Goal: Transaction & Acquisition: Purchase product/service

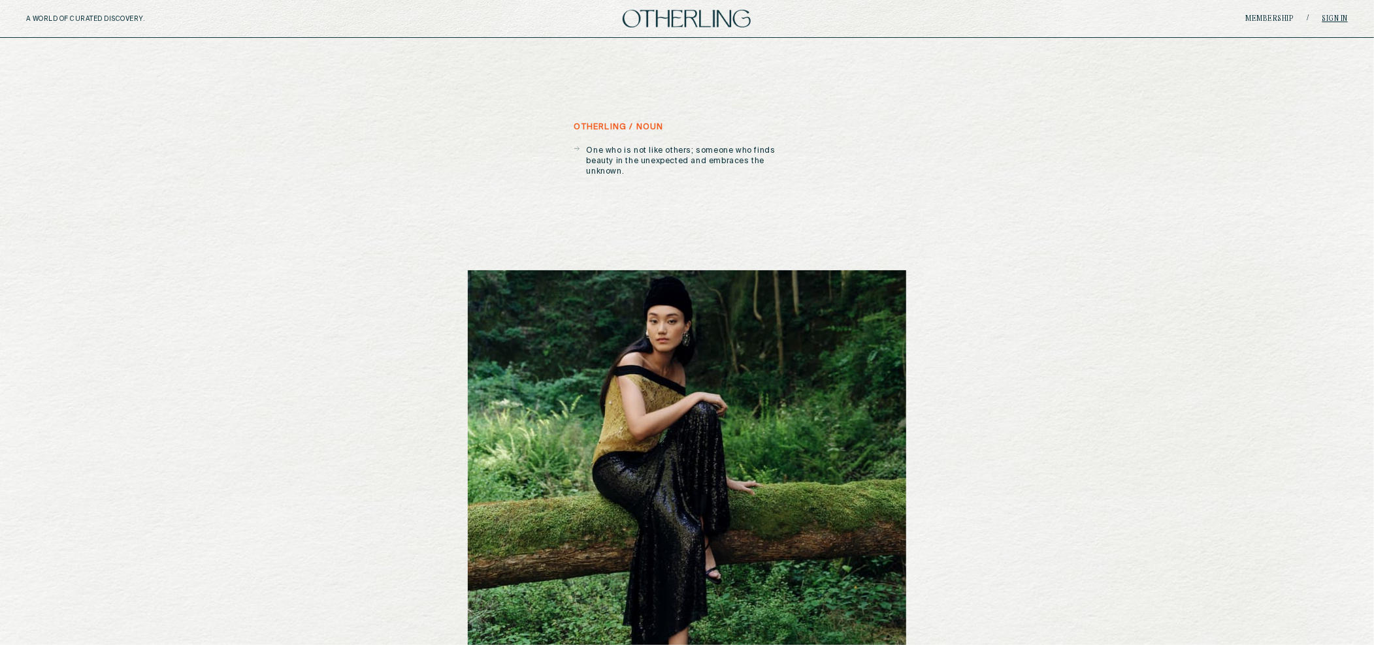
click at [1335, 20] on link "Sign in" at bounding box center [1335, 19] width 26 height 8
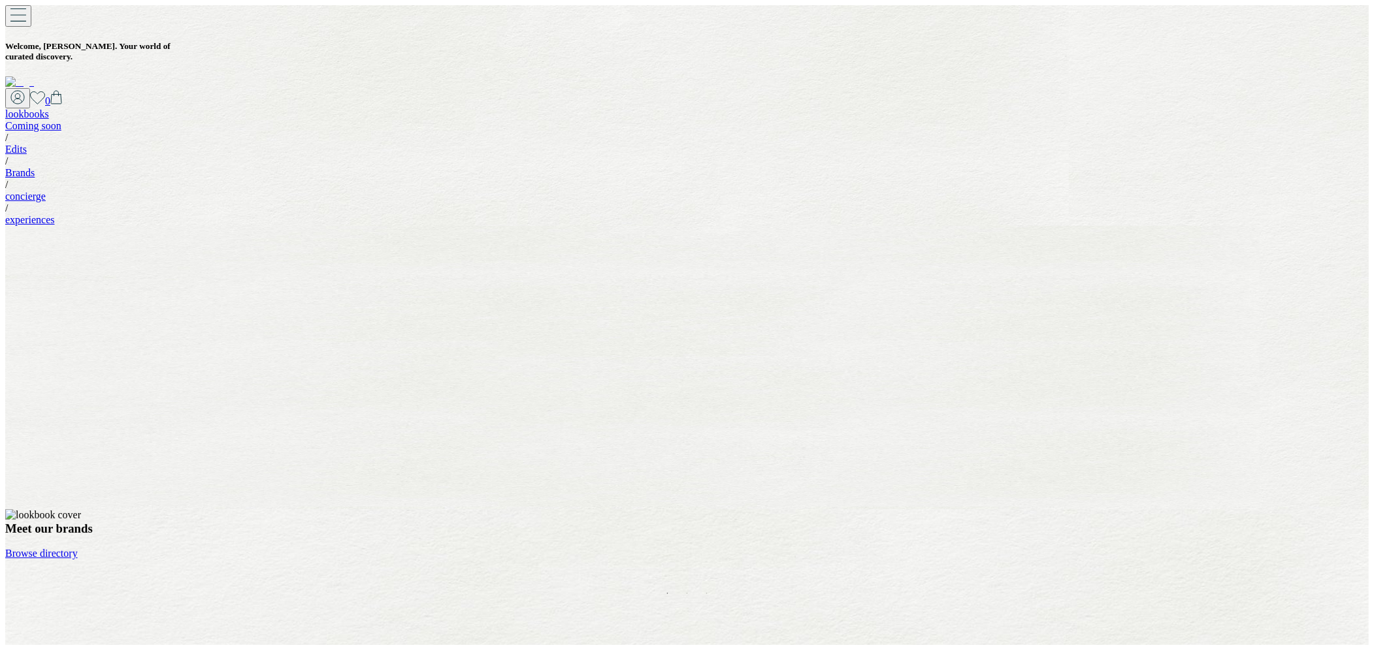
click at [1266, 88] on div "0" at bounding box center [686, 98] width 1363 height 20
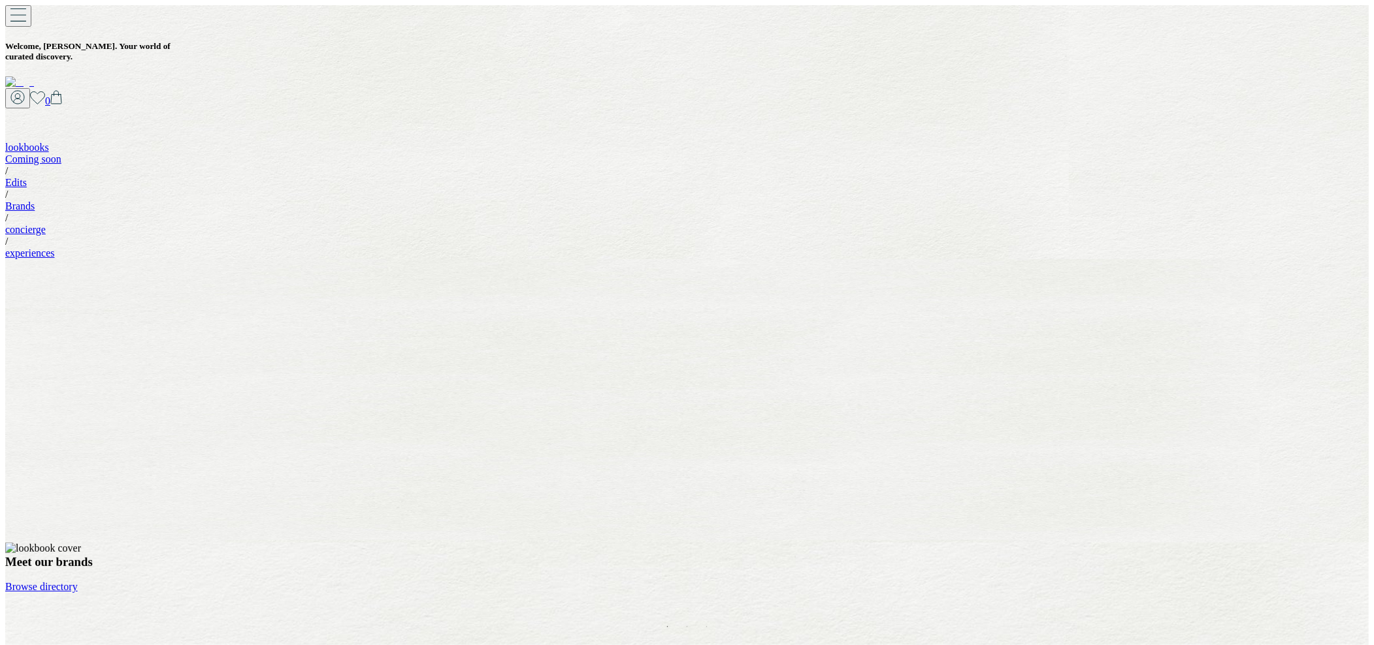
click at [25, 90] on icon at bounding box center [17, 97] width 14 height 14
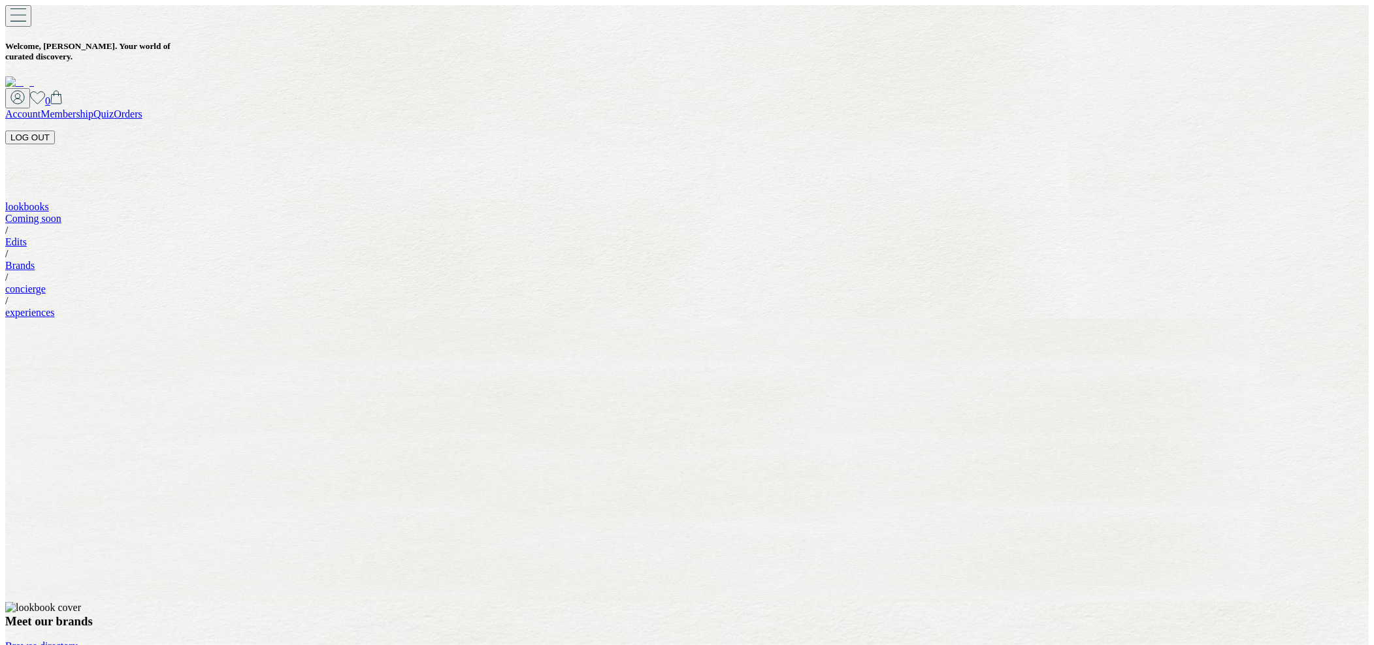
click at [55, 131] on button "LOG OUT" at bounding box center [30, 138] width 50 height 14
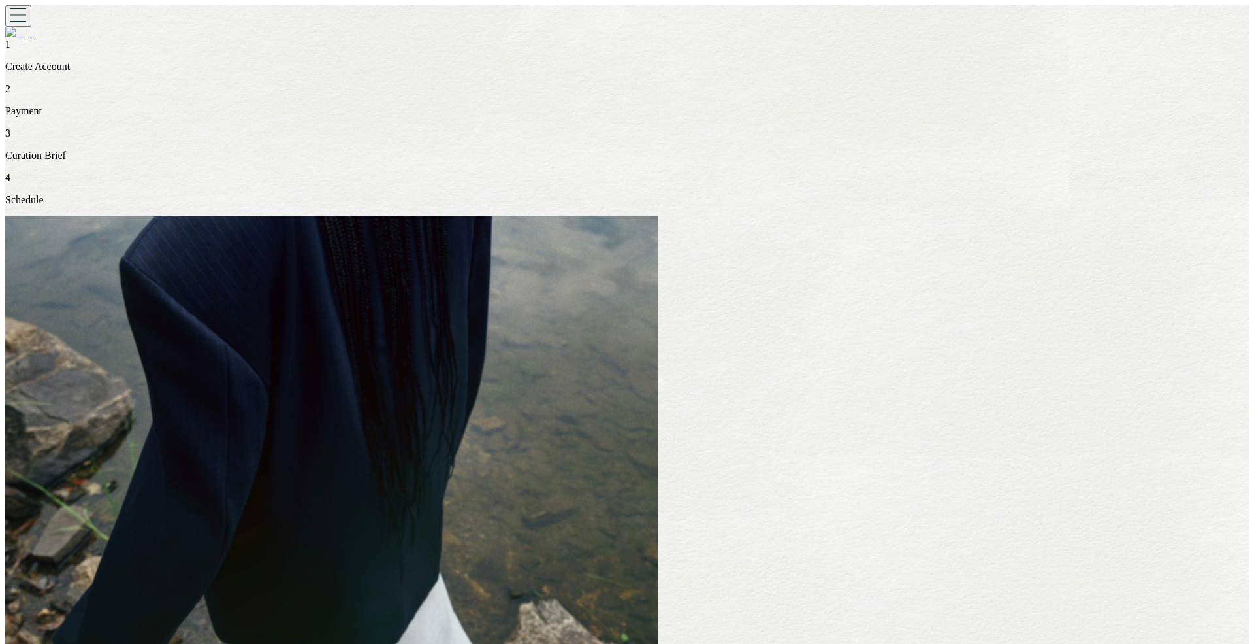
type input "******"
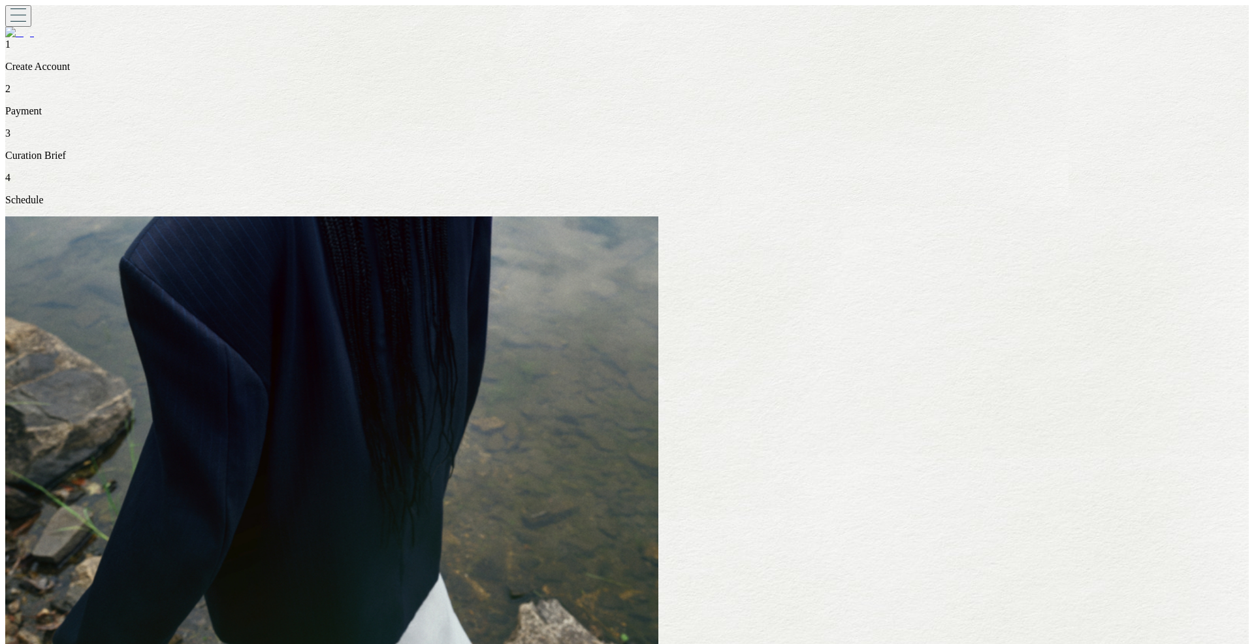
type input "******"
type input "**********"
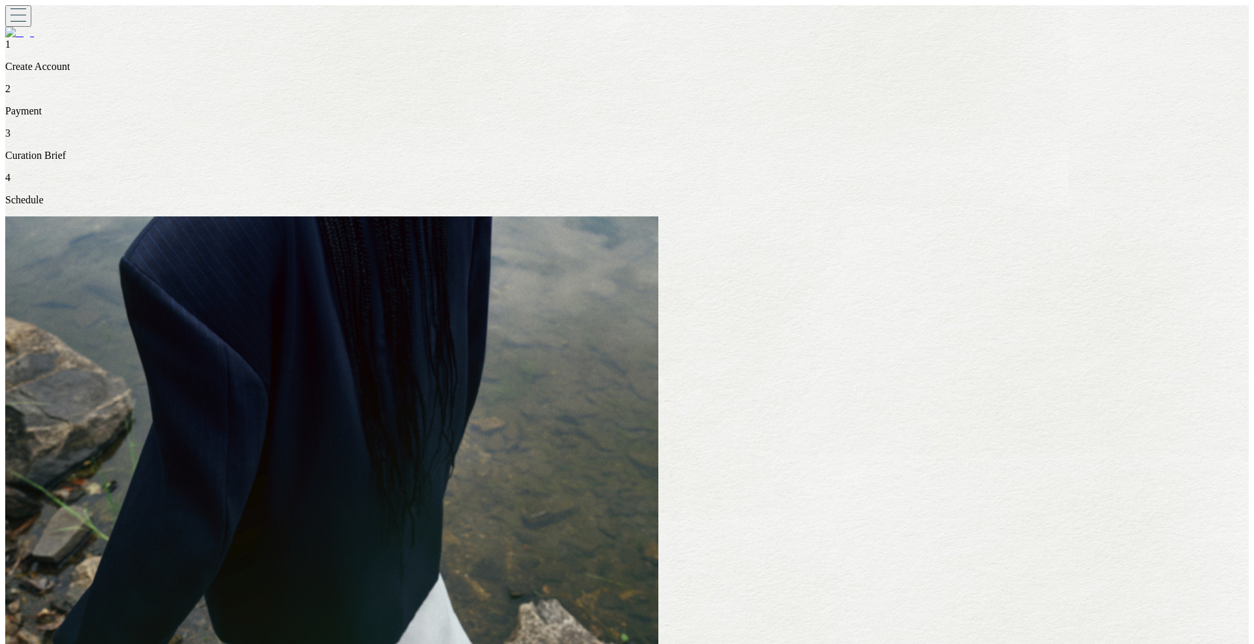
type input "**********"
type input "********"
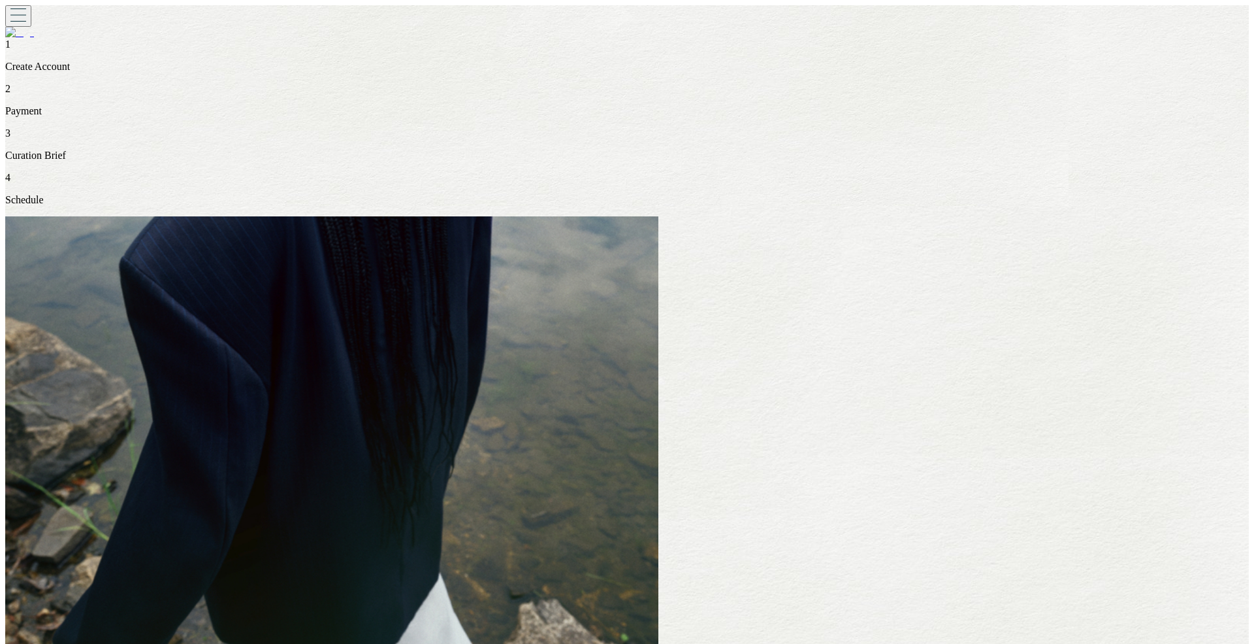
type input "****"
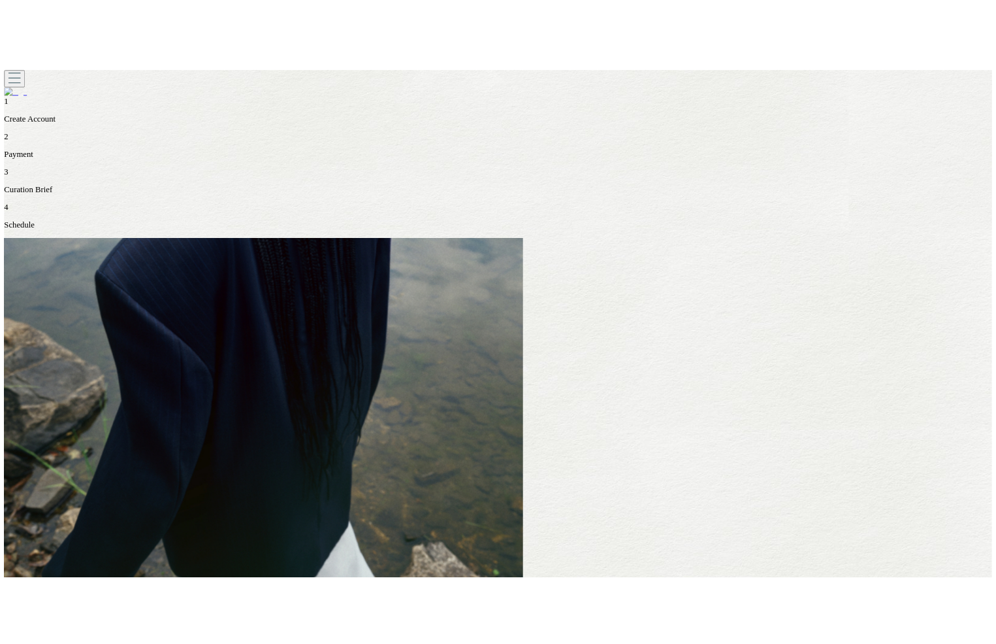
scroll to position [8, 0]
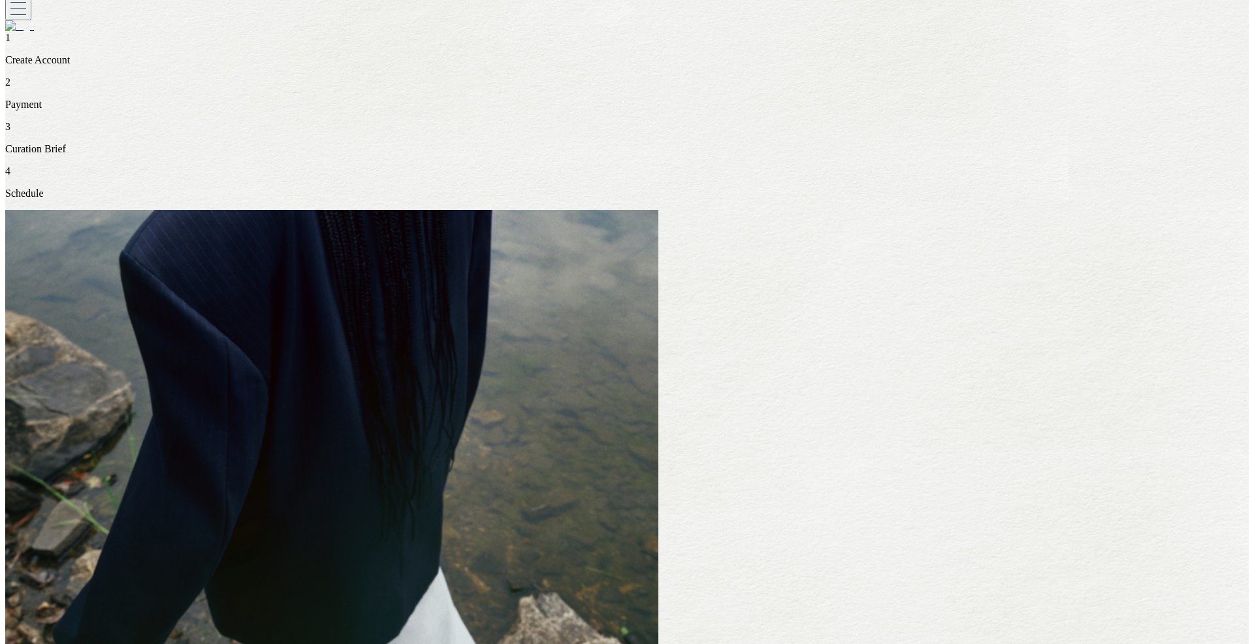
type input "*****"
drag, startPoint x: 994, startPoint y: 120, endPoint x: 933, endPoint y: 114, distance: 61.1
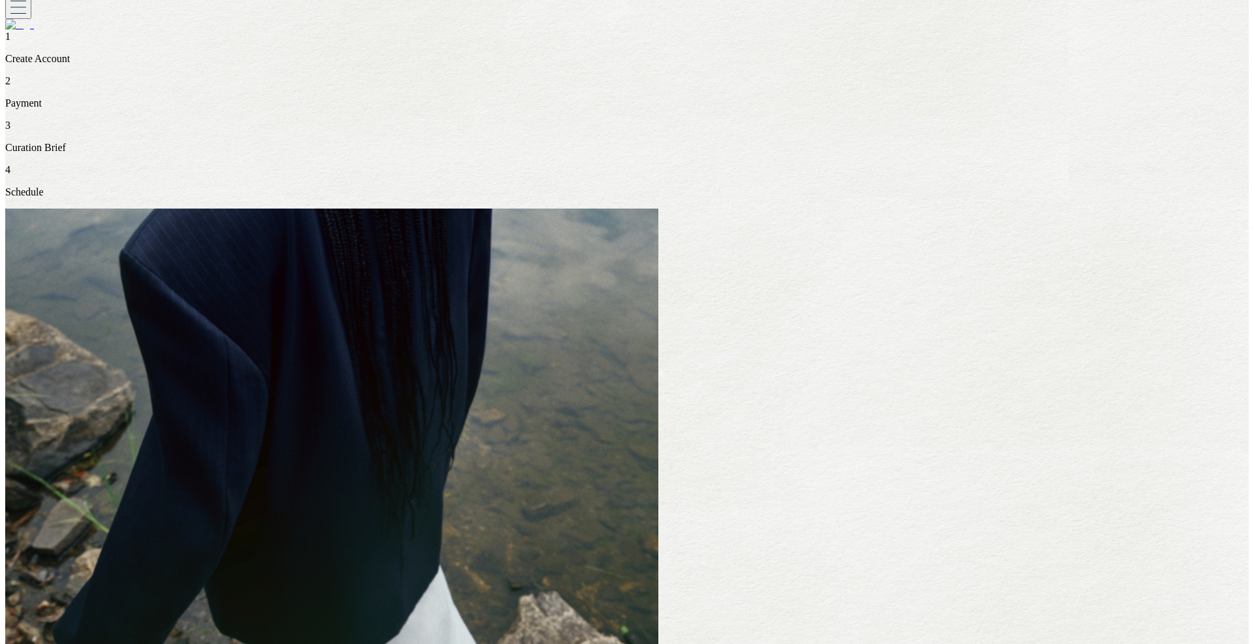
type input "******"
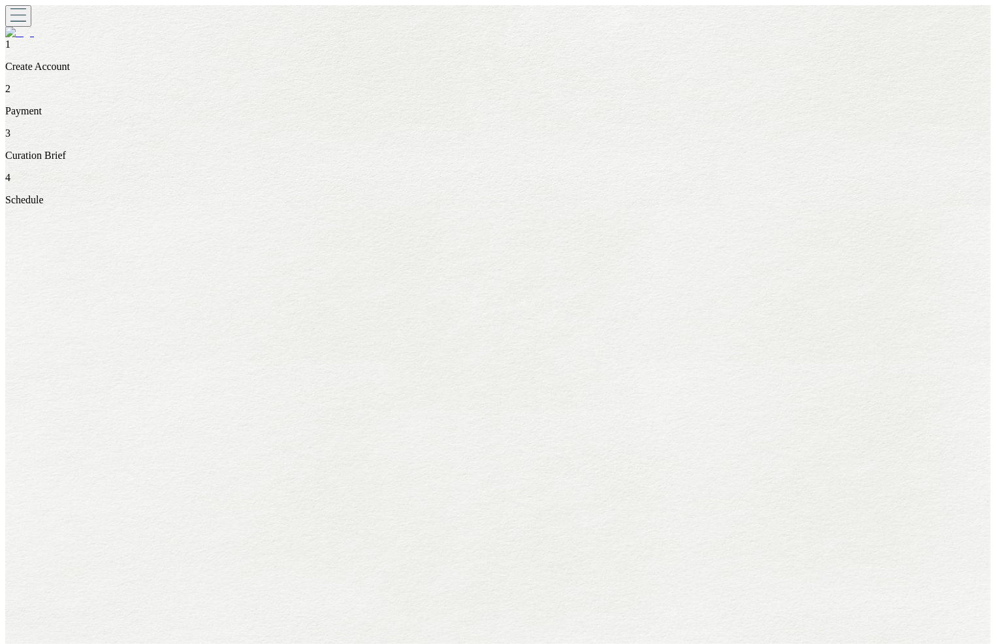
scroll to position [8, 0]
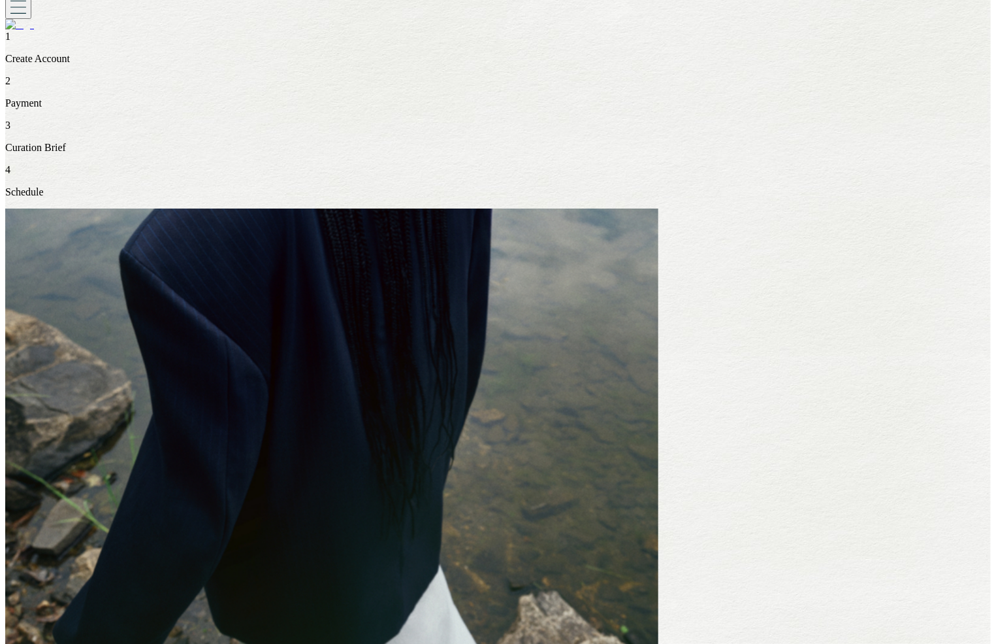
type input "****"
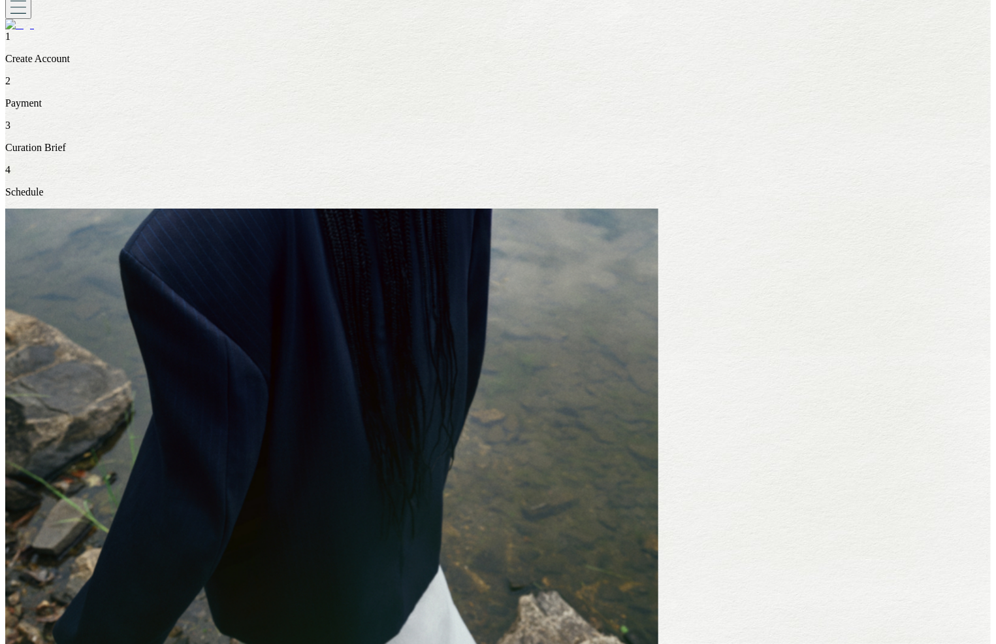
type input "*********"
type input "**********"
drag, startPoint x: 773, startPoint y: 261, endPoint x: 750, endPoint y: 261, distance: 22.9
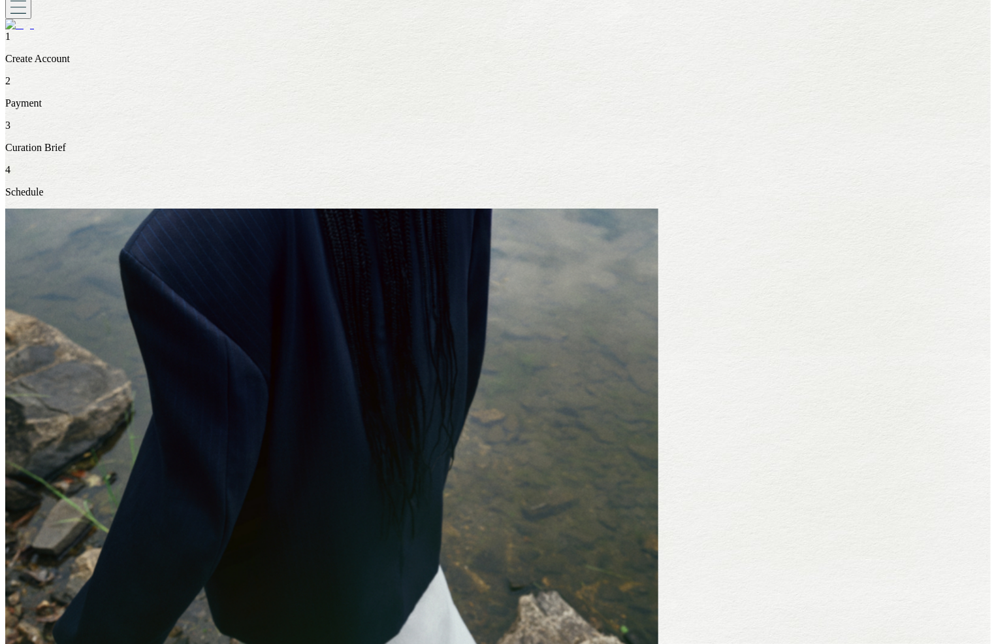
drag, startPoint x: 839, startPoint y: 265, endPoint x: 743, endPoint y: 261, distance: 96.1
type input "**********"
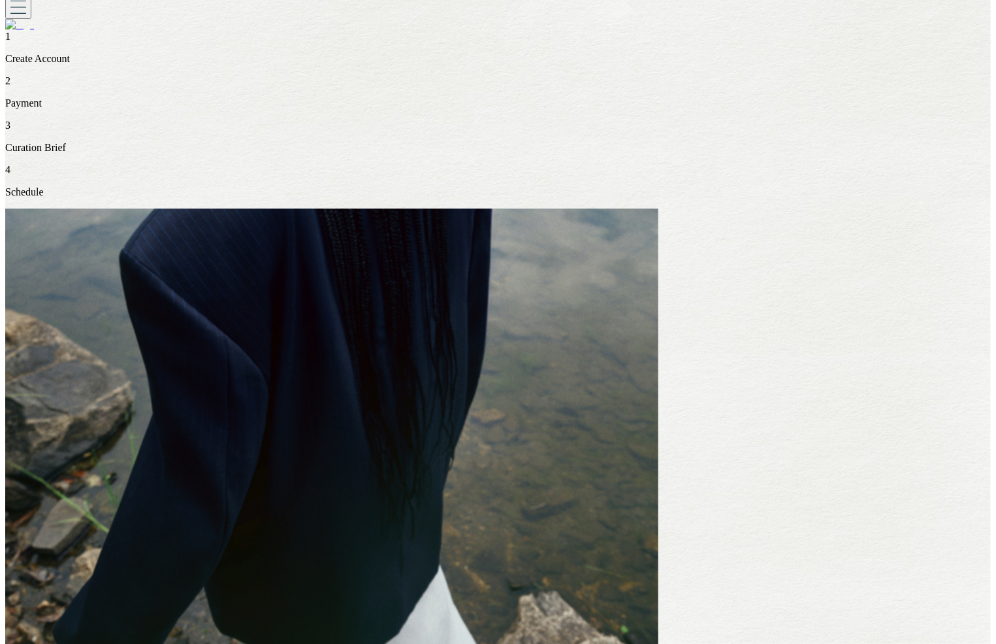
type input "**"
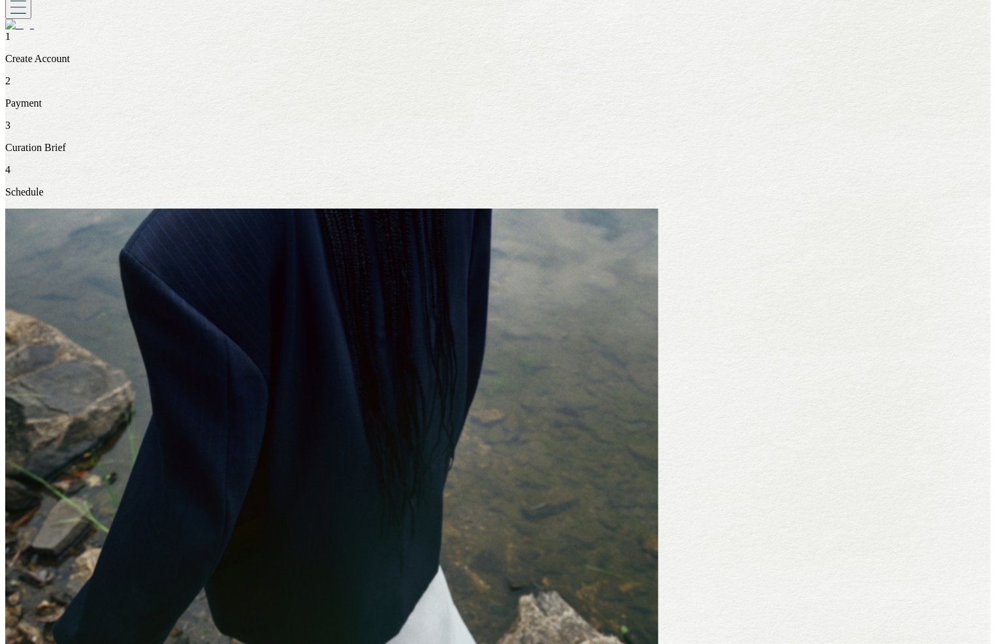
type input "**"
type input "*"
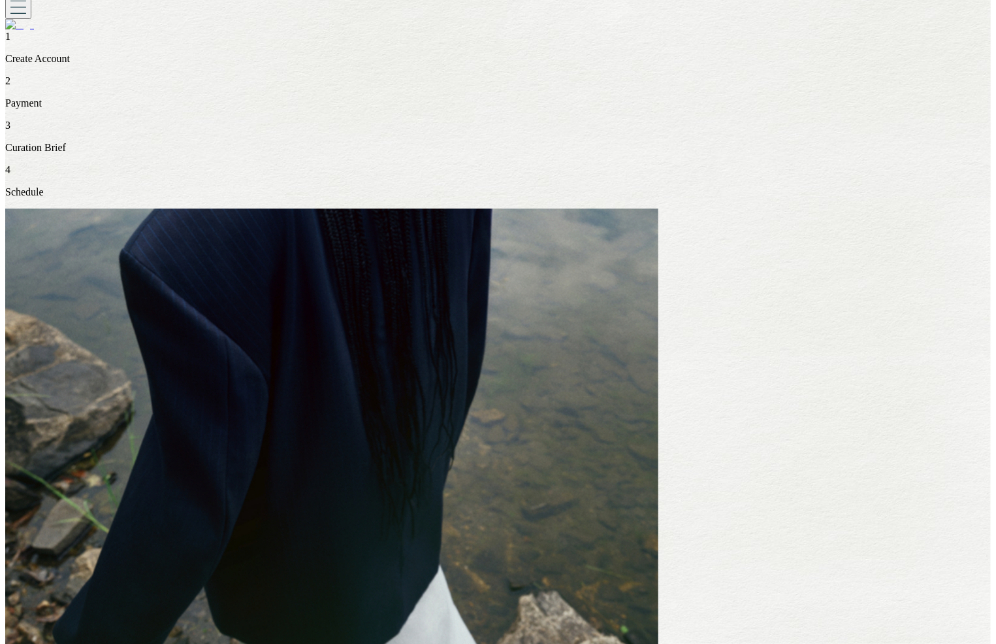
type input "**"
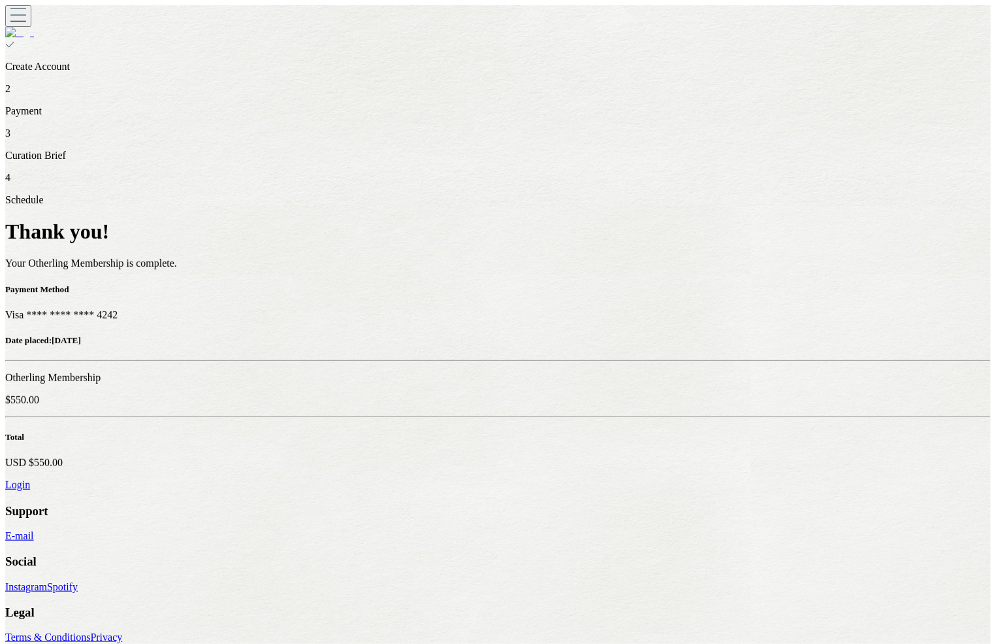
click at [30, 480] on link "Login" at bounding box center [17, 485] width 25 height 11
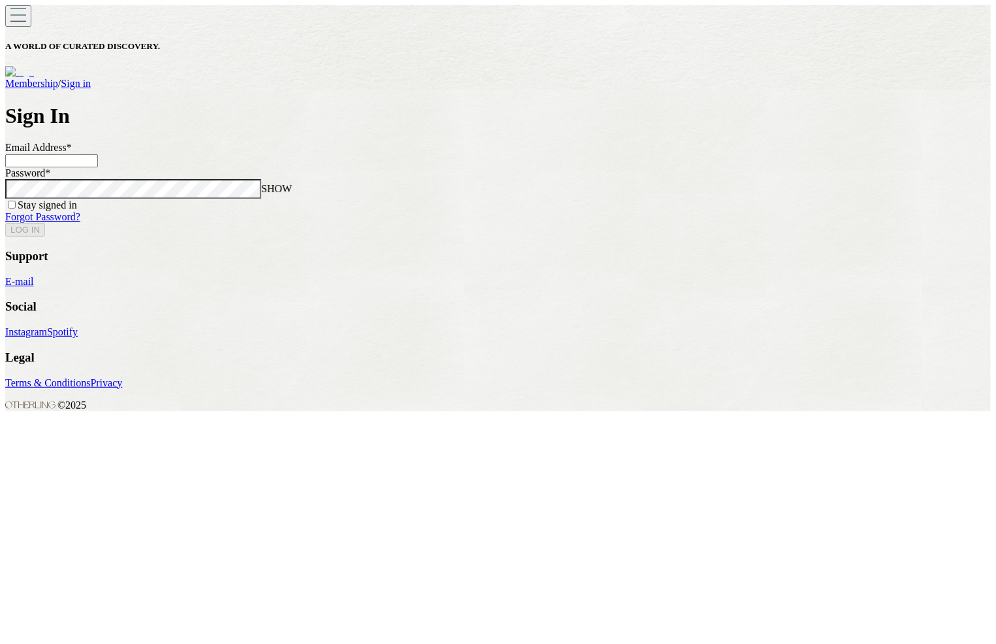
click at [98, 167] on input at bounding box center [51, 160] width 93 height 13
type input "**********"
click at [5, 223] on button "LOG IN" at bounding box center [25, 230] width 40 height 14
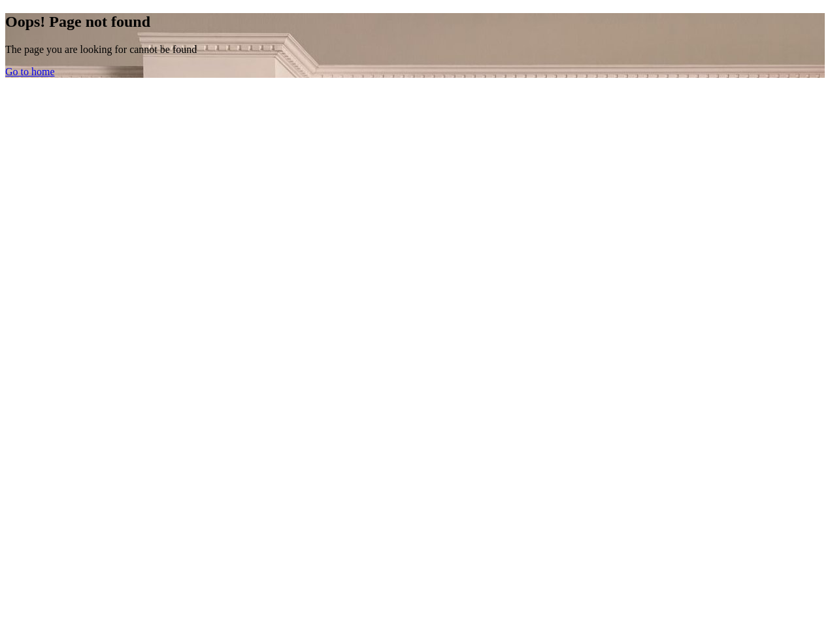
click at [55, 77] on link "Go to home" at bounding box center [30, 71] width 50 height 11
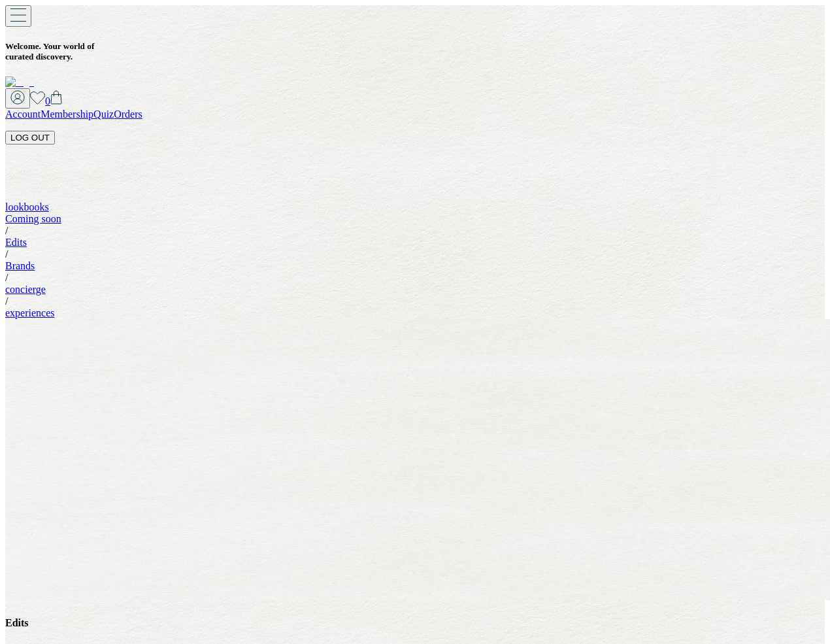
click at [27, 237] on link "Edits" at bounding box center [16, 242] width 22 height 11
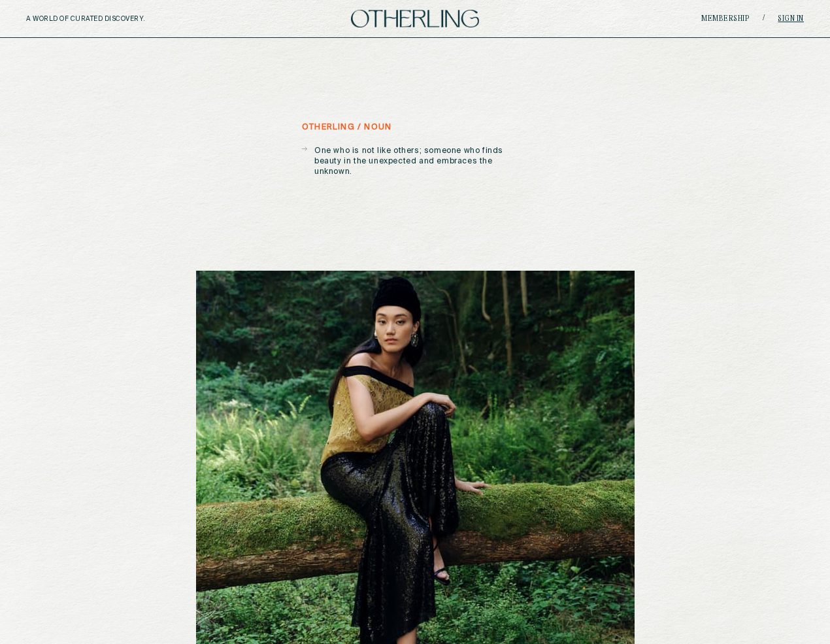
click at [785, 16] on link "Sign in" at bounding box center [790, 19] width 26 height 8
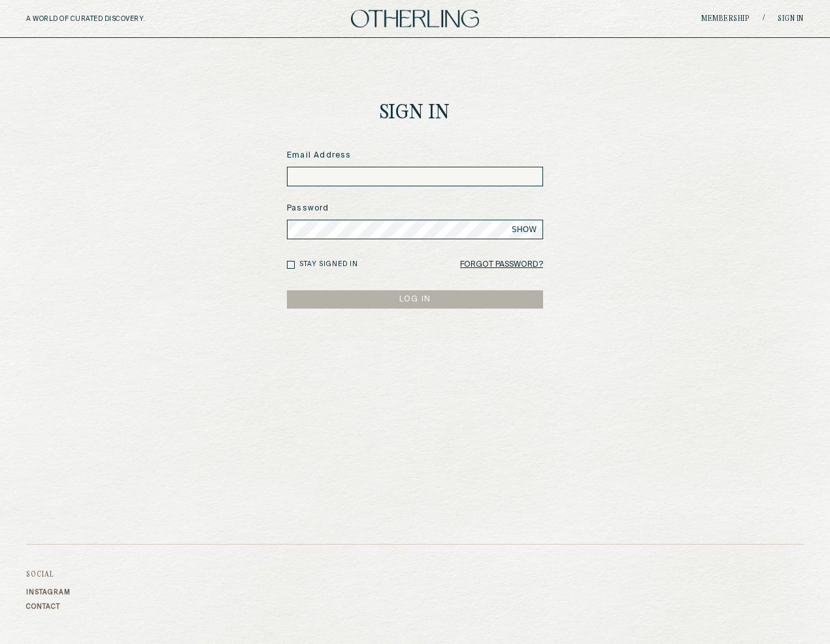
click at [325, 176] on input at bounding box center [415, 177] width 256 height 20
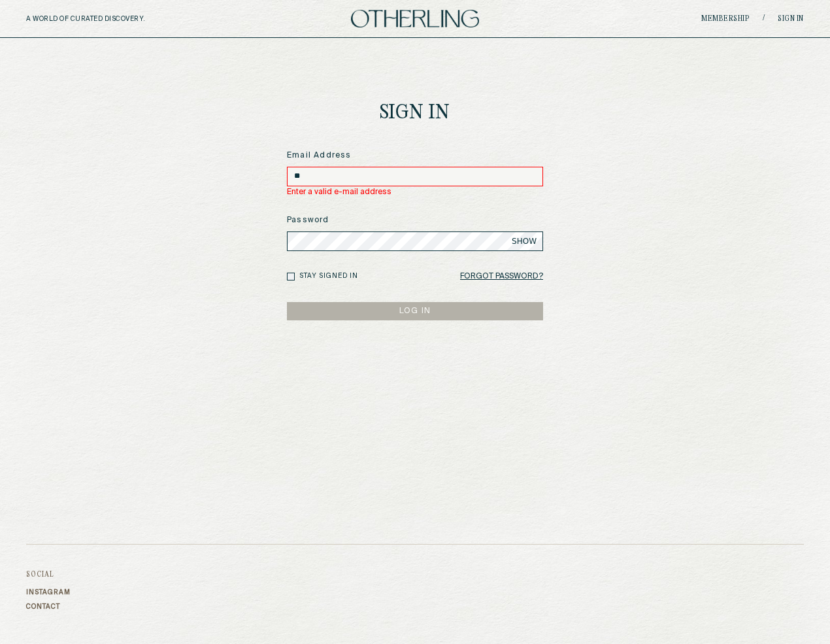
type input "*"
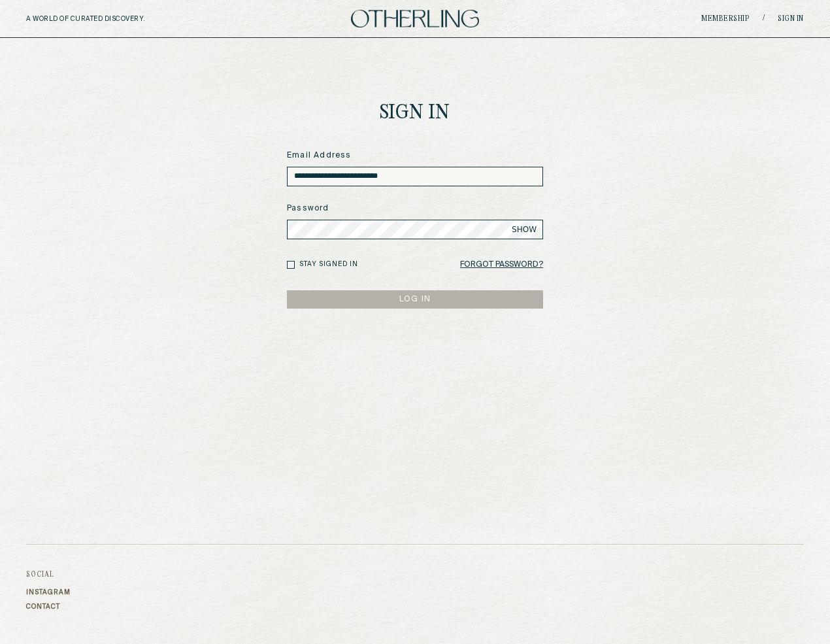
type input "**********"
click at [287, 290] on button "LOG IN" at bounding box center [415, 299] width 256 height 18
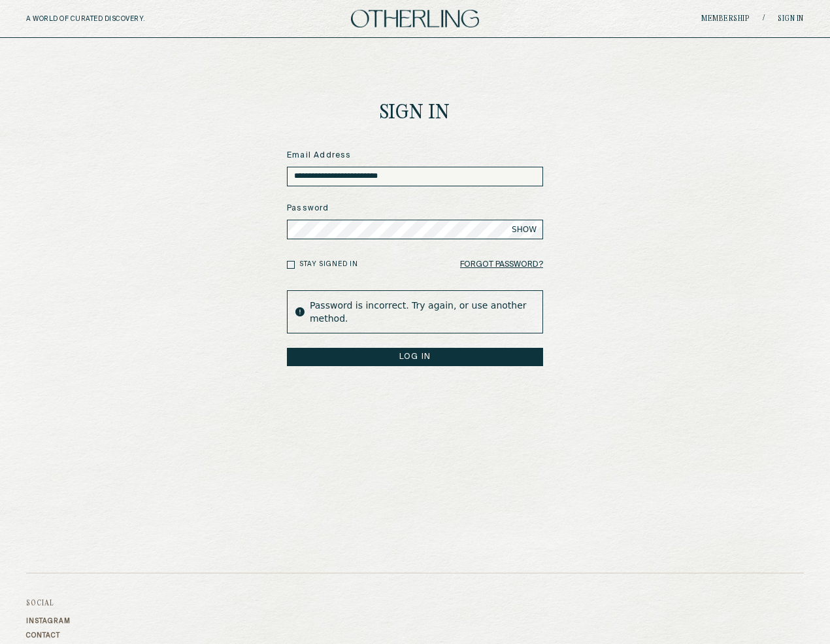
click at [287, 348] on button "LOG IN" at bounding box center [415, 357] width 256 height 18
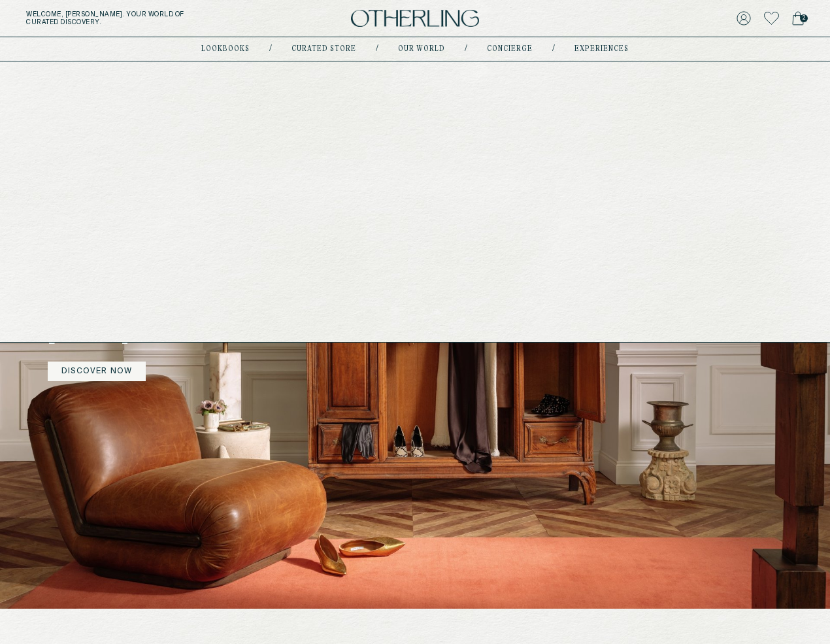
click at [222, 46] on link "lookbooks" at bounding box center [225, 49] width 48 height 7
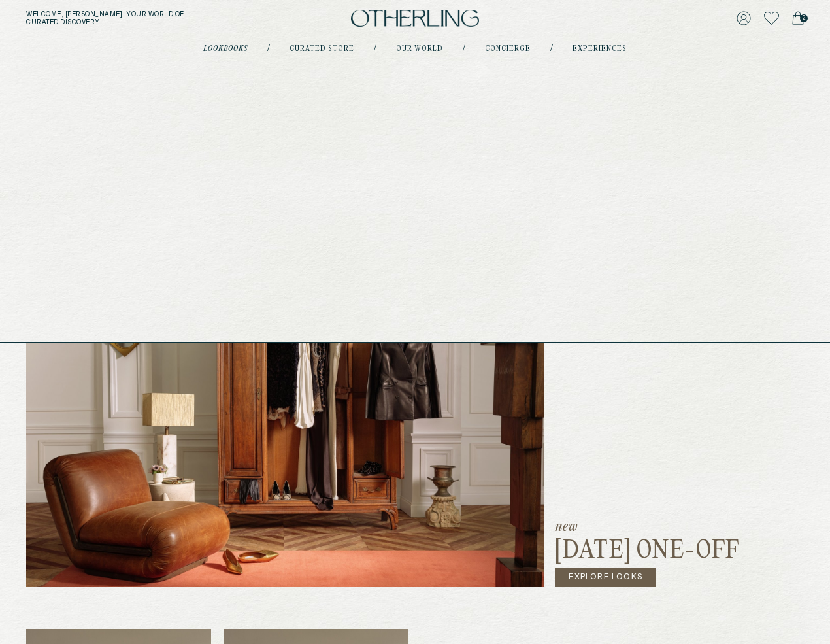
click at [332, 50] on link "Curated store" at bounding box center [321, 49] width 65 height 7
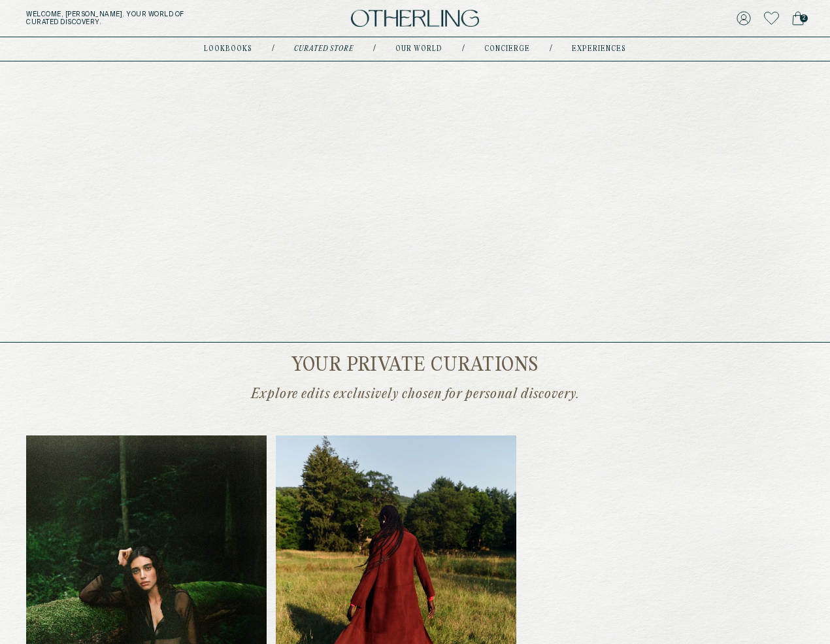
click at [505, 48] on link "concierge" at bounding box center [507, 49] width 46 height 7
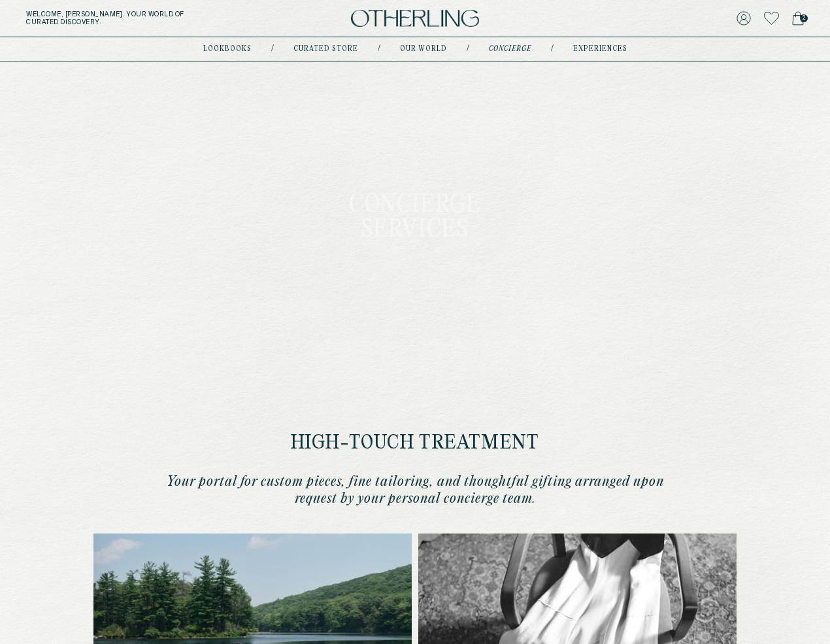
type input "********"
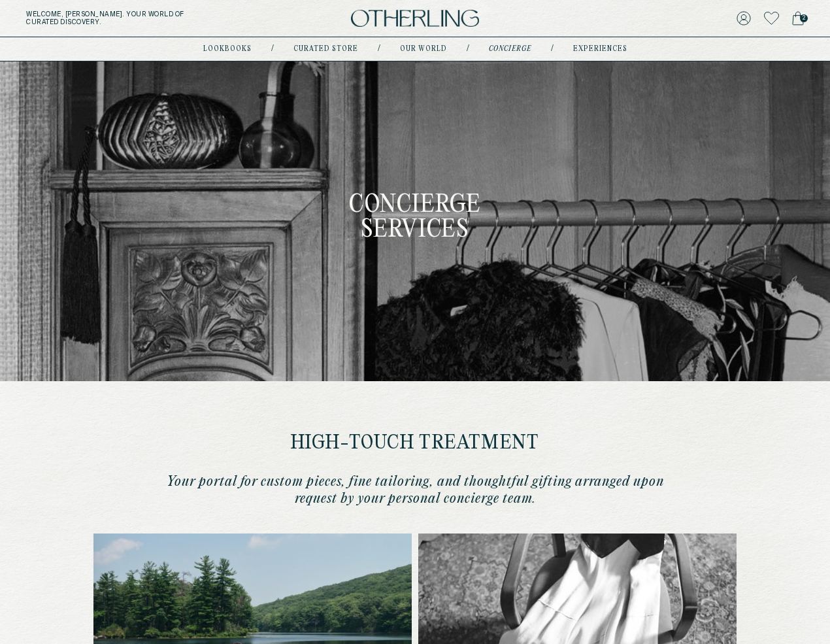
type input "**********"
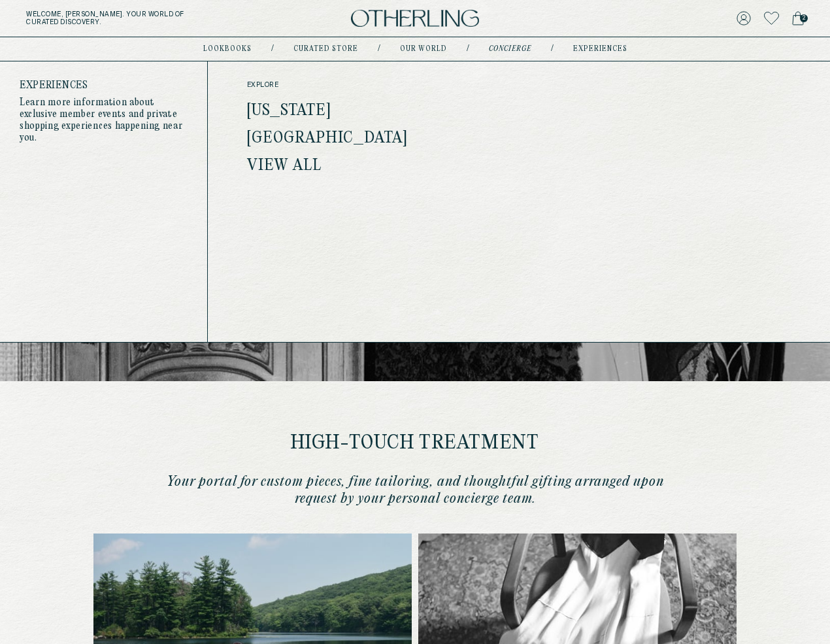
click at [591, 48] on link "experiences" at bounding box center [600, 49] width 54 height 7
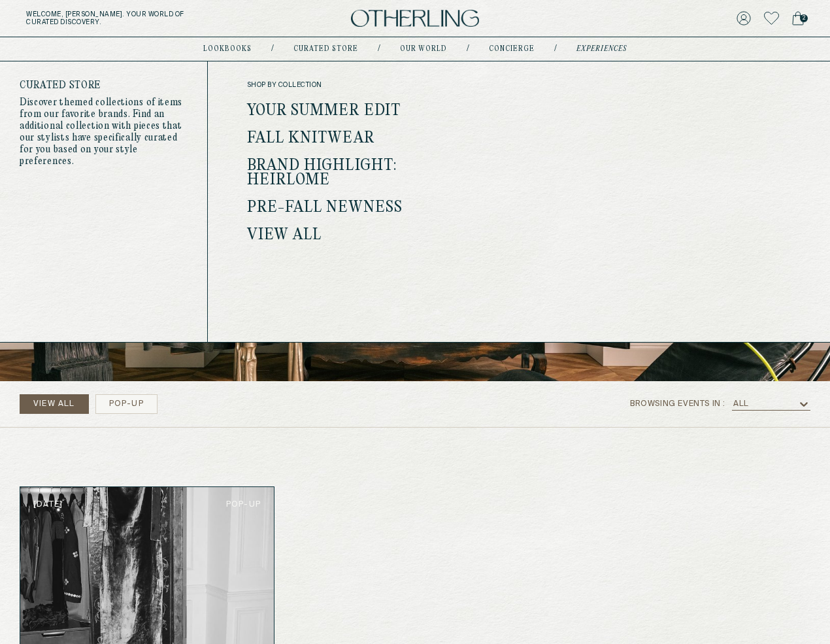
click at [323, 106] on link "Your Summer Edit" at bounding box center [324, 111] width 154 height 17
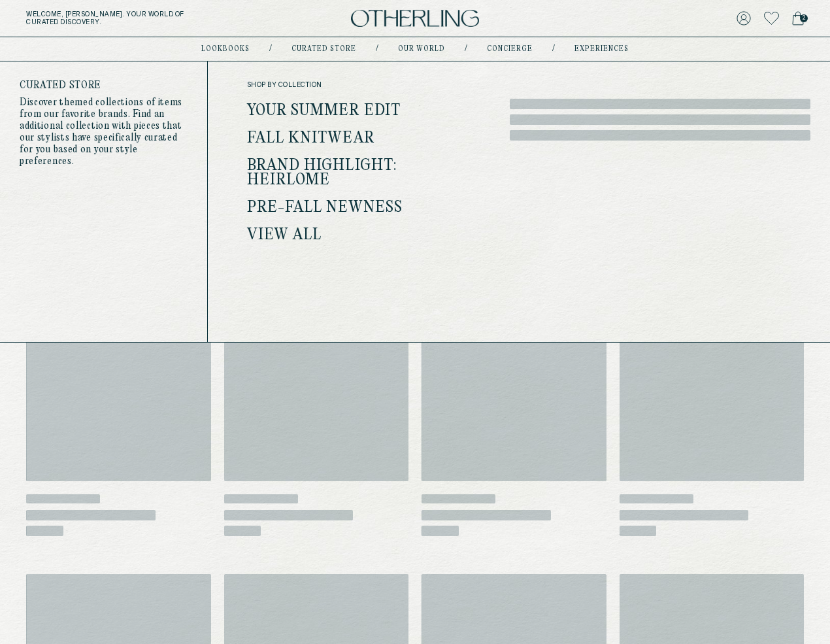
click at [315, 139] on link "Fall Knitwear" at bounding box center [310, 138] width 127 height 17
click at [311, 176] on link "Brand Highlight: Heirlome" at bounding box center [322, 172] width 150 height 31
click at [325, 199] on link "Pre-Fall Newness" at bounding box center [325, 207] width 156 height 17
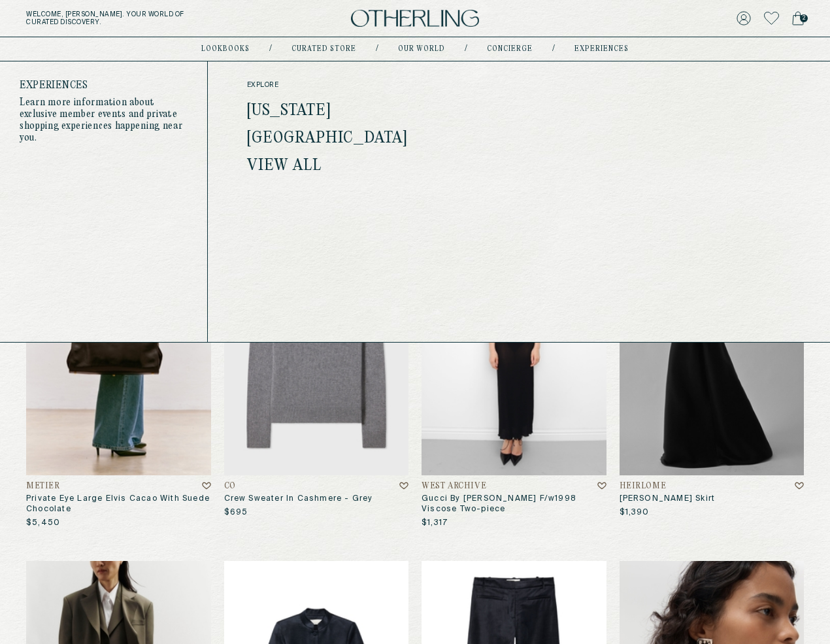
click at [309, 108] on link "[US_STATE]" at bounding box center [289, 111] width 84 height 17
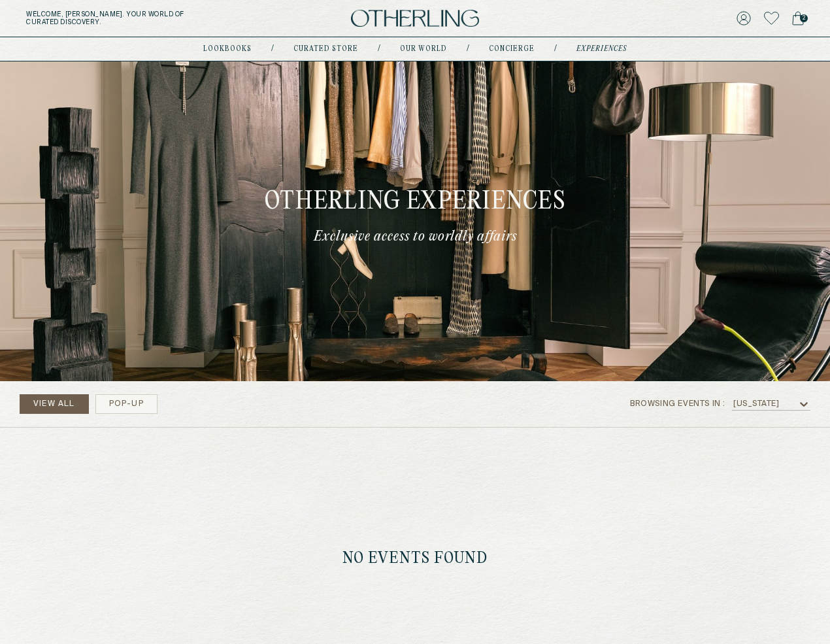
click at [766, 401] on div "[US_STATE]" at bounding box center [756, 403] width 46 height 9
click at [765, 416] on div "All" at bounding box center [771, 420] width 63 height 9
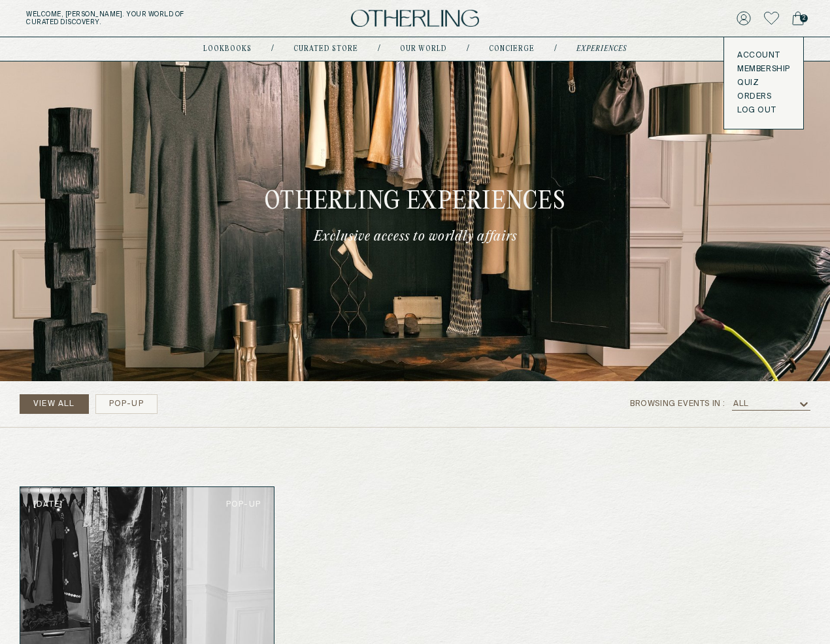
click at [736, 24] on icon at bounding box center [743, 18] width 14 height 14
click at [755, 54] on link "Account" at bounding box center [763, 55] width 53 height 10
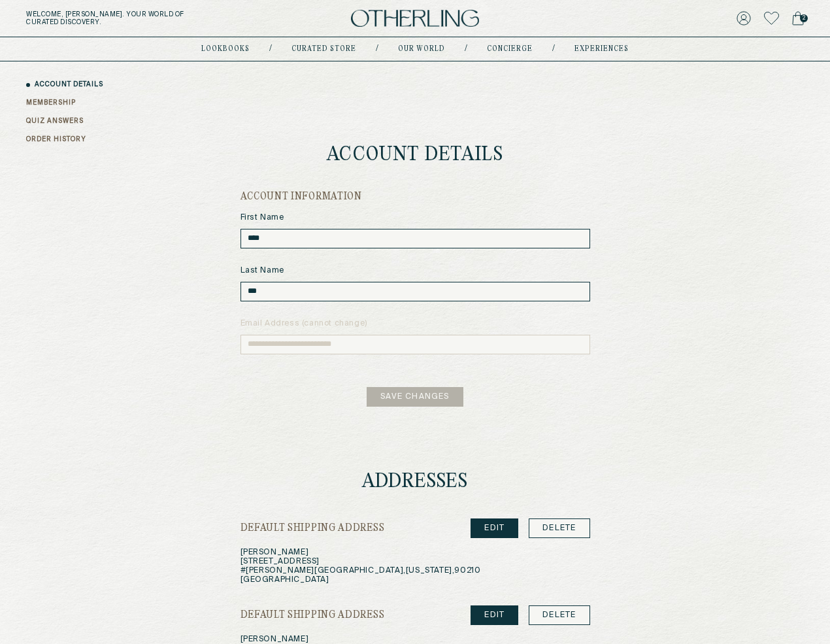
click at [53, 105] on link "MEMBERSHIP" at bounding box center [51, 103] width 50 height 10
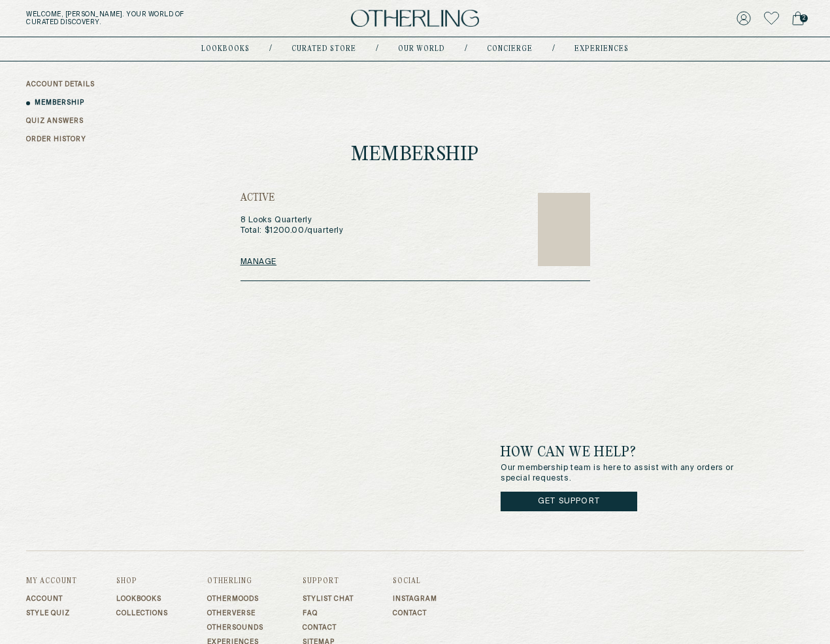
click at [252, 261] on link "Manage" at bounding box center [258, 262] width 37 height 10
click at [64, 120] on link "QUIZ ANSWERS" at bounding box center [54, 121] width 57 height 10
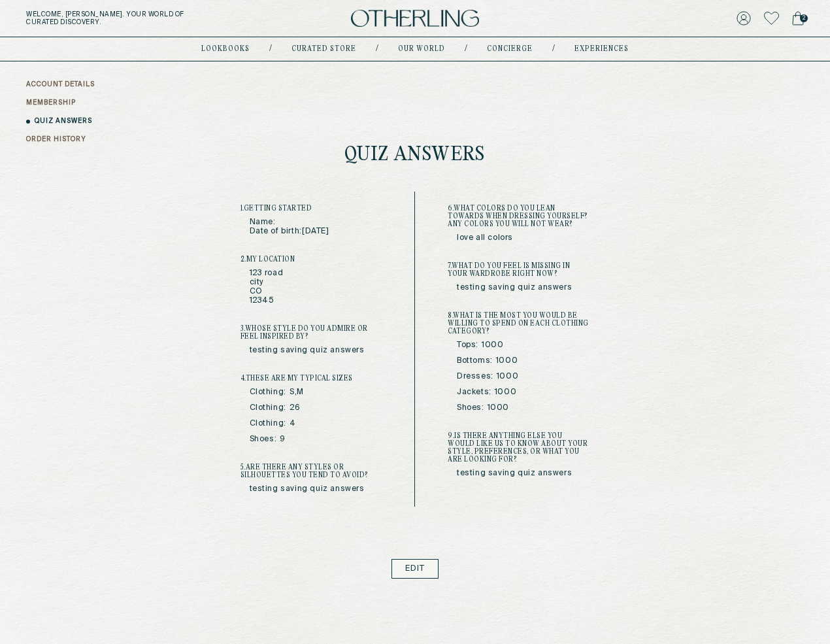
click at [50, 139] on link "ORDER HISTORY" at bounding box center [56, 140] width 60 height 10
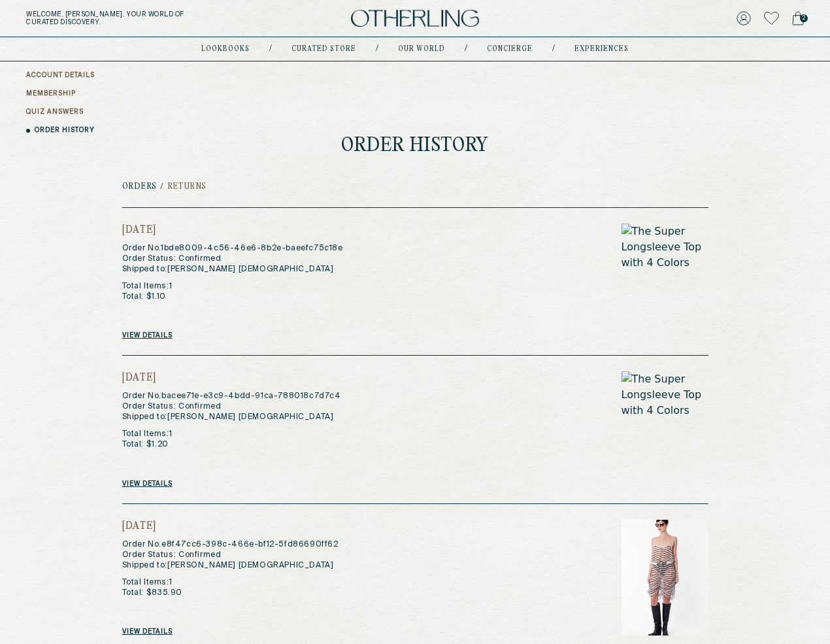
click at [150, 340] on div "January 06, 2025 Order No. 1bde8009-4c56-46e6-8b2e-baeefc75c18e Order Status: C…" at bounding box center [415, 281] width 586 height 149
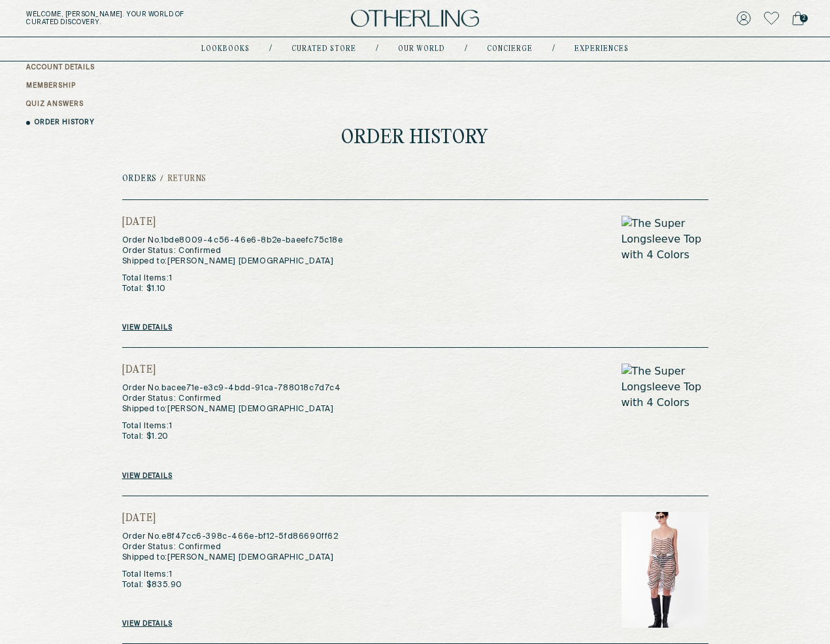
click at [161, 335] on div "January 06, 2025 Order No. 1bde8009-4c56-46e6-8b2e-baeefc75c18e Order Status: C…" at bounding box center [415, 273] width 586 height 149
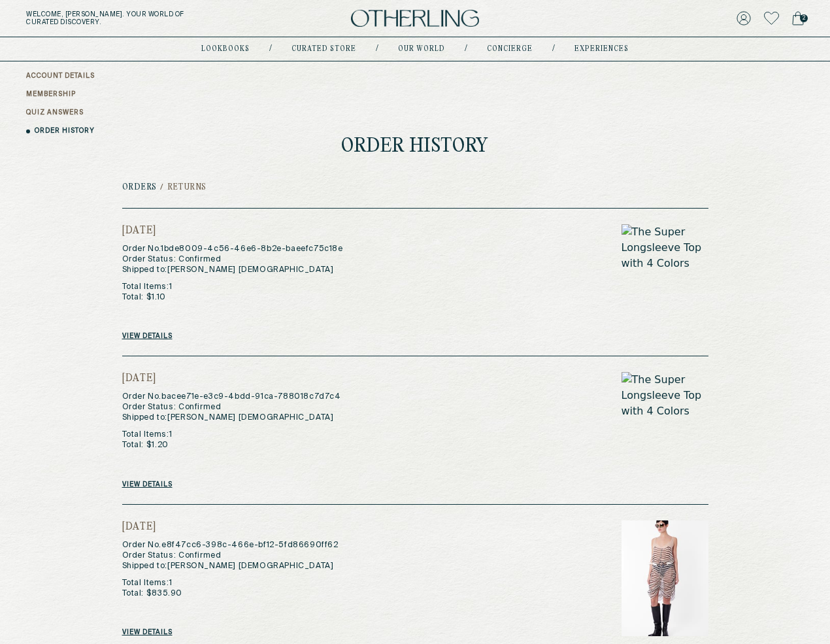
scroll to position [7, 0]
click at [157, 336] on link "View details" at bounding box center [147, 337] width 50 height 8
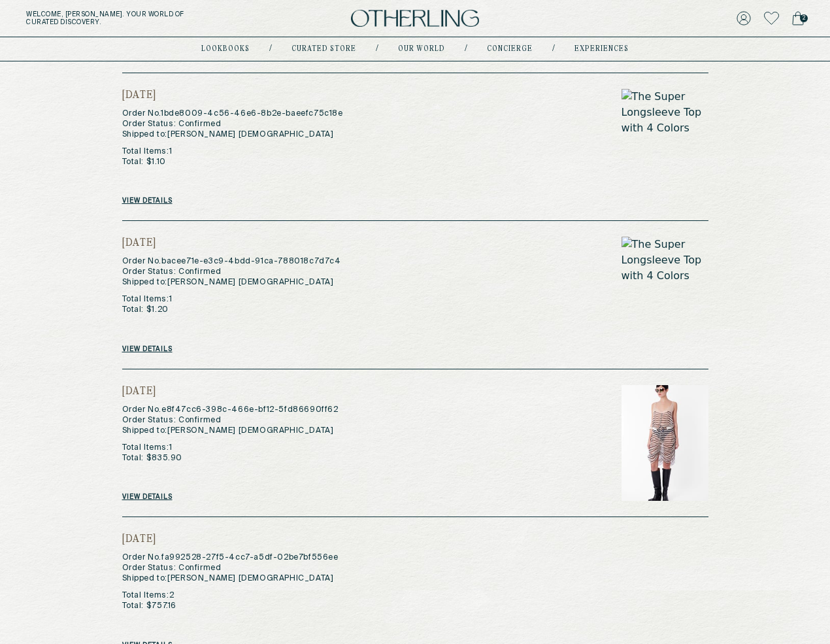
scroll to position [152, 0]
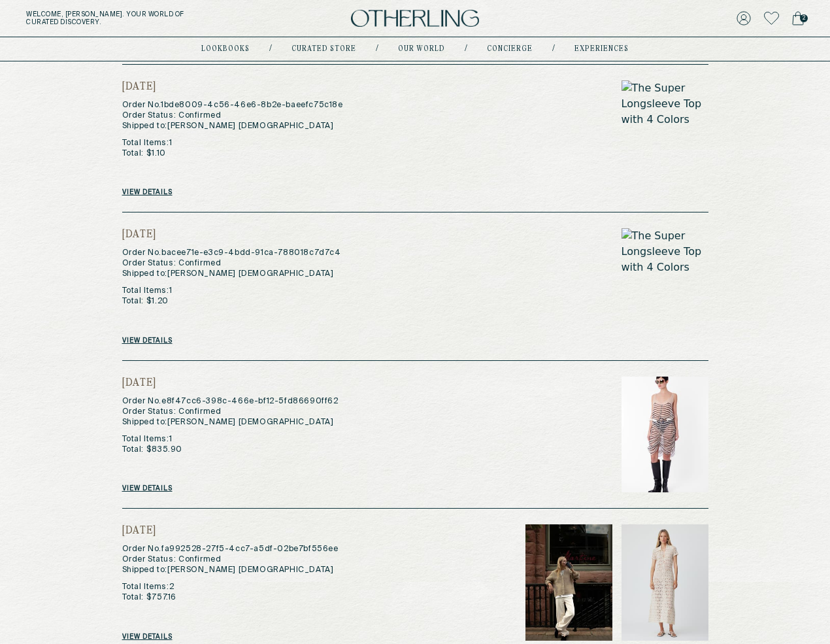
click at [143, 485] on link "View details" at bounding box center [147, 488] width 50 height 8
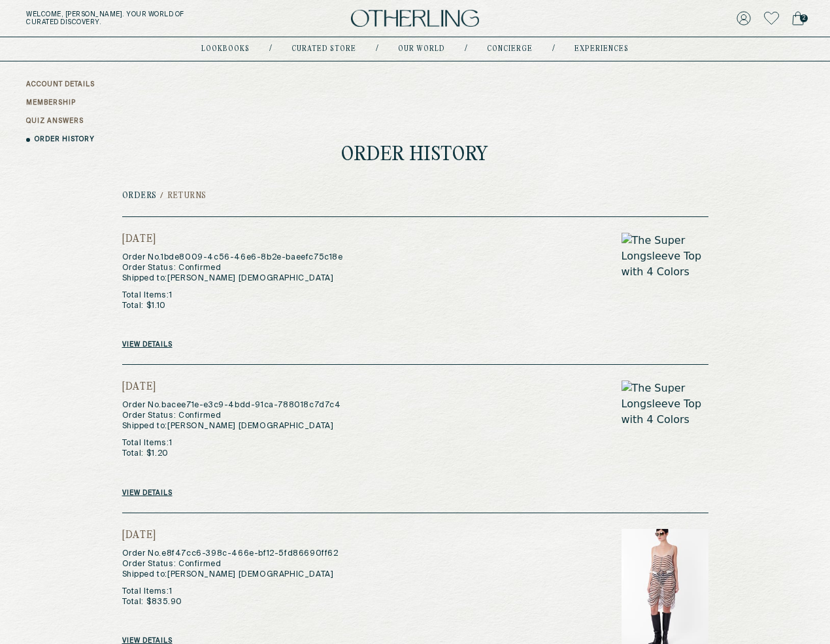
click at [182, 193] on h2 "Returns" at bounding box center [186, 195] width 39 height 9
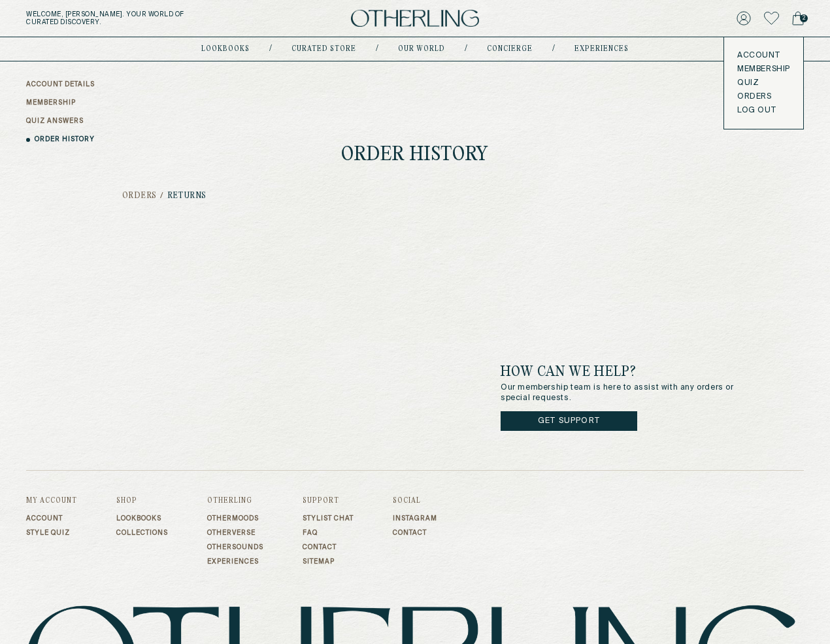
click at [770, 25] on icon at bounding box center [771, 18] width 15 height 13
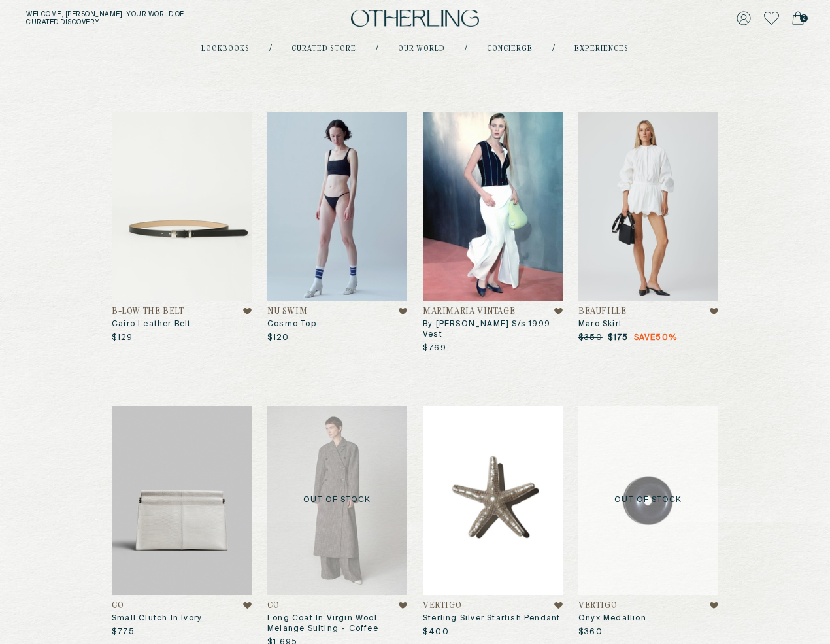
scroll to position [237, 0]
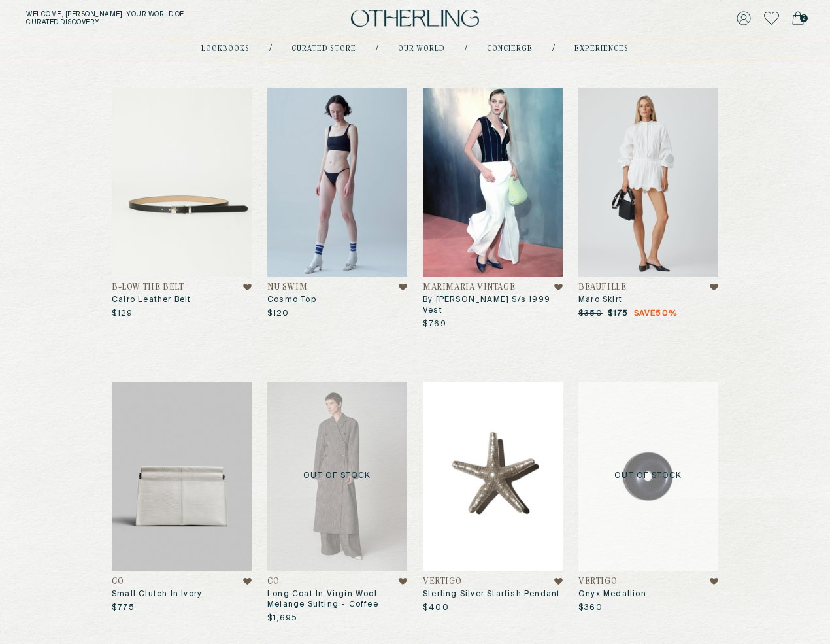
click at [716, 287] on icon at bounding box center [714, 287] width 8 height 7
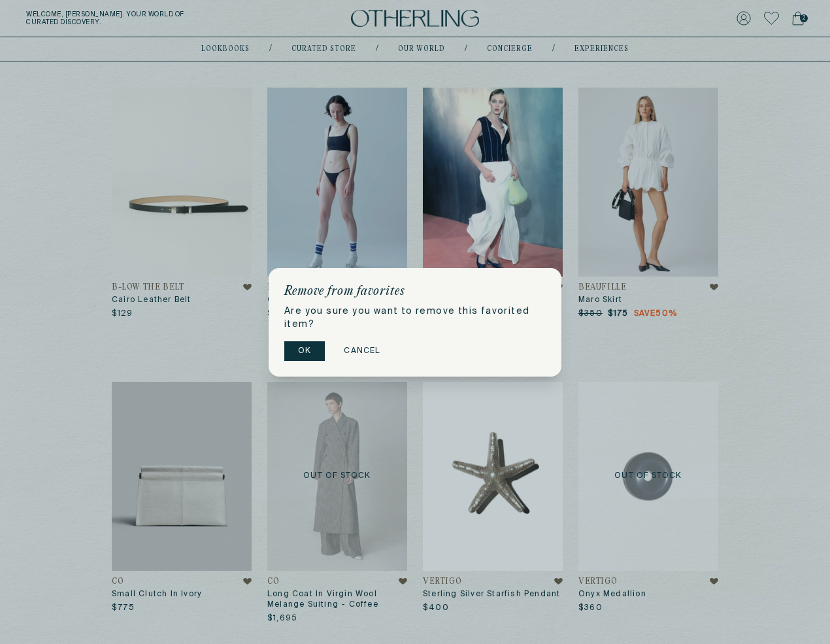
click at [304, 350] on button "OK" at bounding box center [304, 351] width 41 height 20
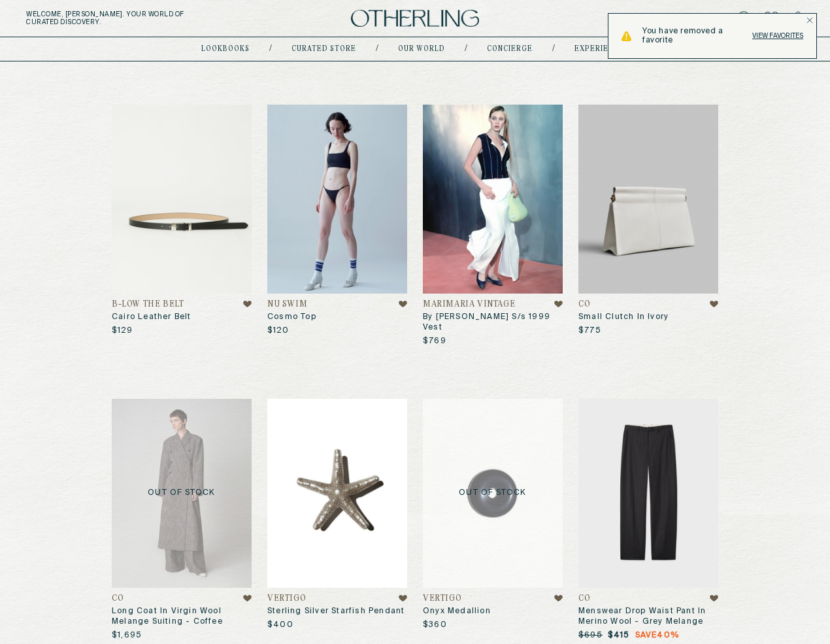
click at [665, 237] on img at bounding box center [648, 199] width 140 height 189
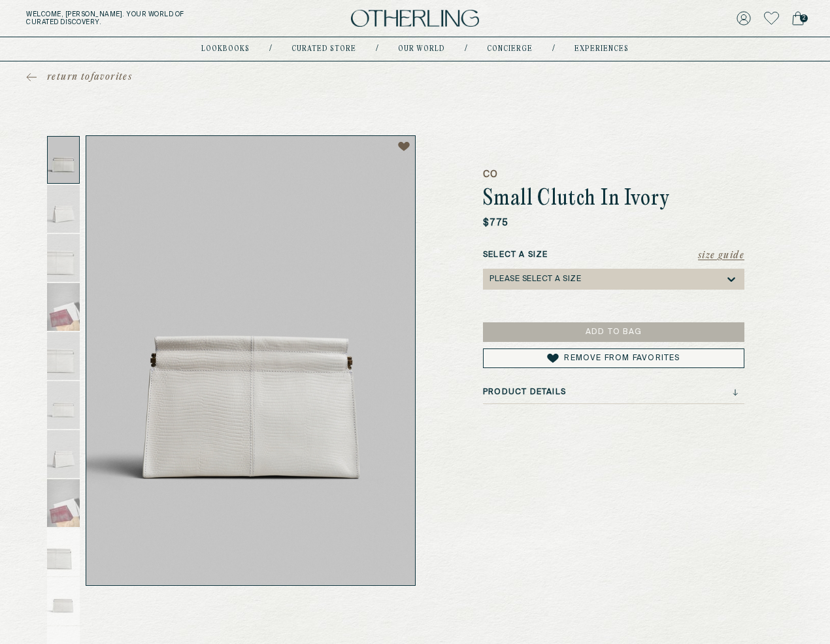
click at [813, 20] on div "You have removed a favorite View favorites" at bounding box center [712, 41] width 209 height 56
click at [726, 193] on h1 "Small Clutch In Ivory" at bounding box center [613, 200] width 261 height 24
click at [95, 75] on span "return to favorites" at bounding box center [89, 77] width 85 height 13
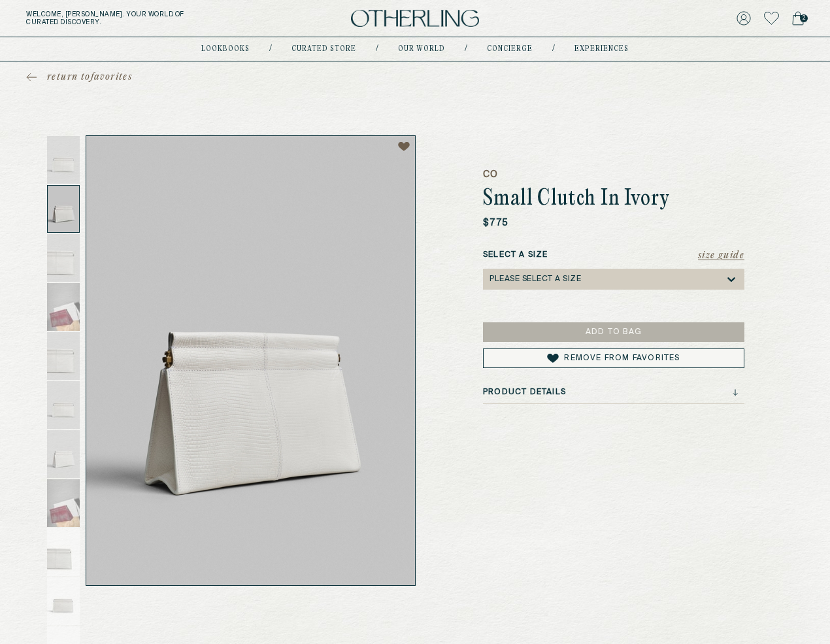
click at [67, 202] on div at bounding box center [63, 209] width 33 height 48
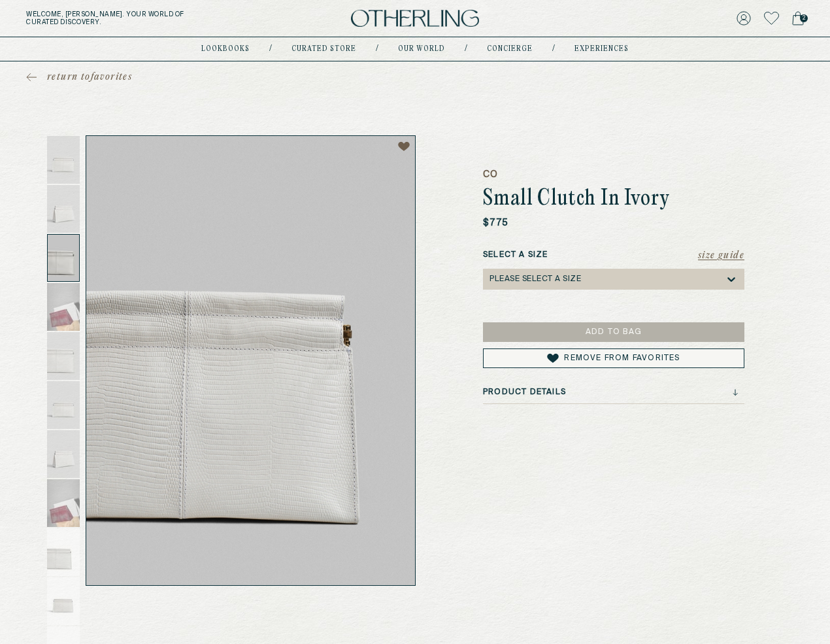
click at [63, 252] on div at bounding box center [63, 258] width 33 height 48
click at [59, 349] on div at bounding box center [63, 356] width 33 height 48
click at [558, 358] on button "Remove from Favorites" at bounding box center [613, 358] width 261 height 20
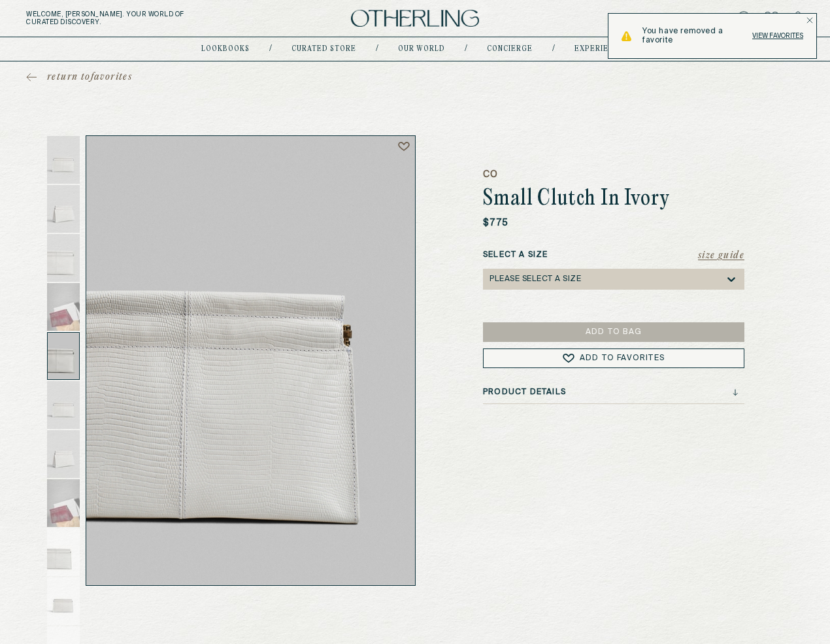
click at [558, 358] on button "Add to Favorites" at bounding box center [613, 358] width 261 height 20
click at [558, 358] on button "Remove from Favorites" at bounding box center [613, 358] width 261 height 20
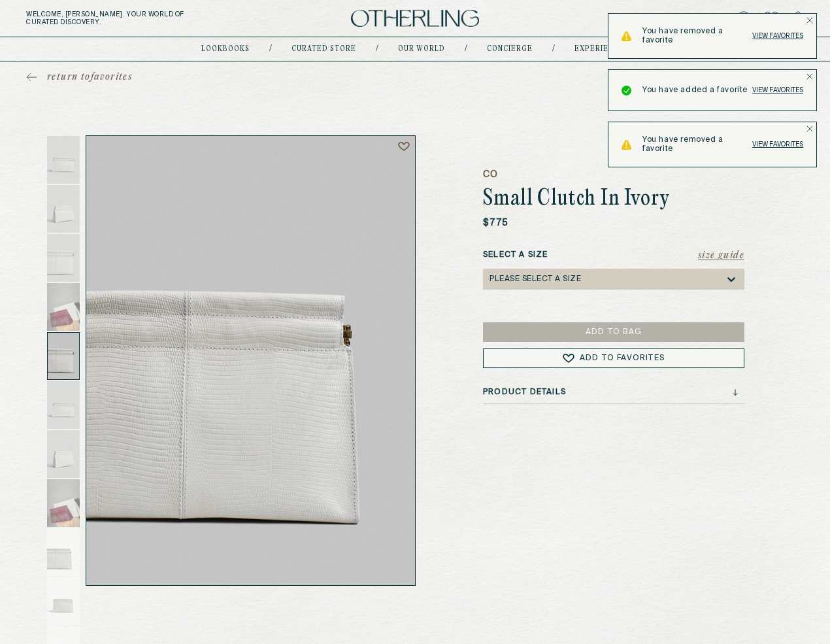
click at [400, 145] on icon at bounding box center [404, 146] width 12 height 10
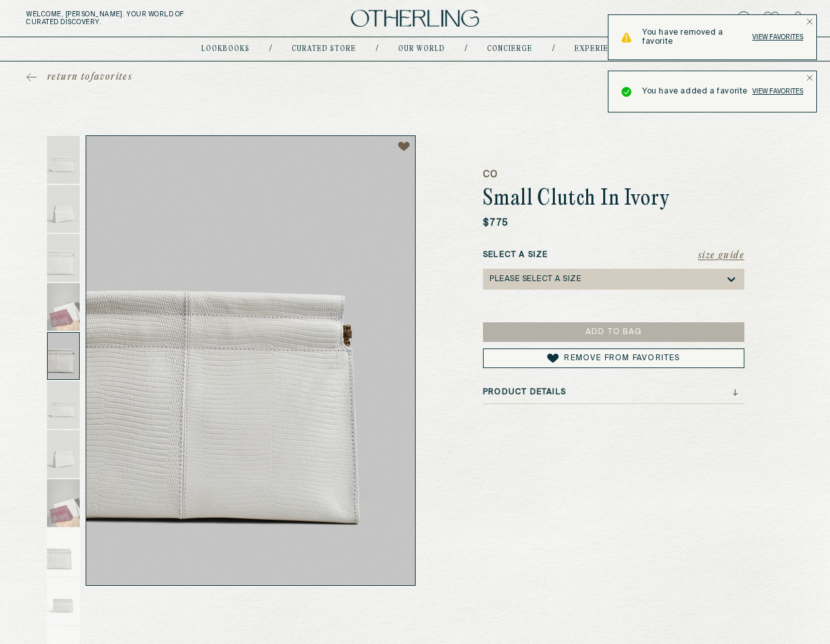
click at [809, 124] on body "Welcome, Amy . Your world of curated discovery. 2 lookbooks / Curated store / O…" at bounding box center [415, 629] width 830 height 1259
click at [810, 78] on icon "Notifications Alt+T" at bounding box center [809, 76] width 7 height 7
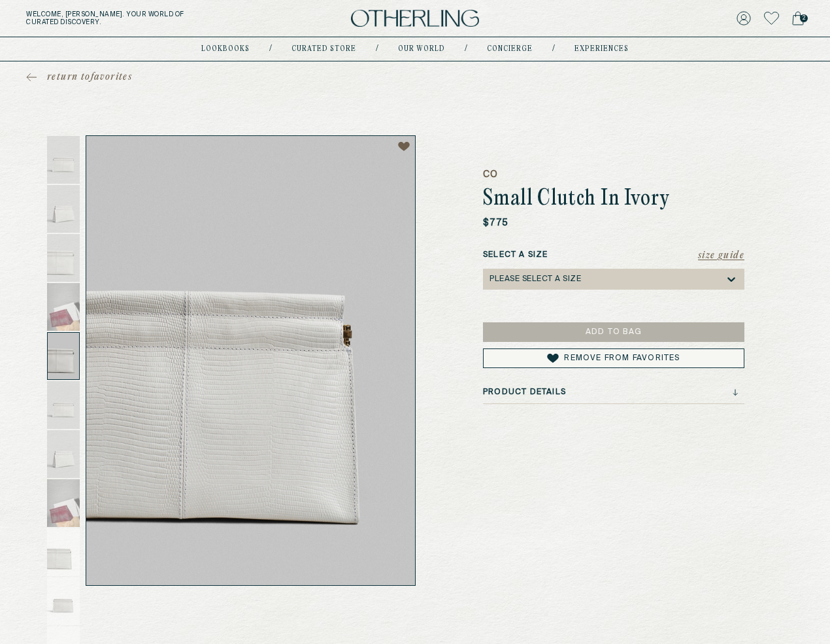
click at [728, 391] on div "Product Details" at bounding box center [610, 391] width 255 height 9
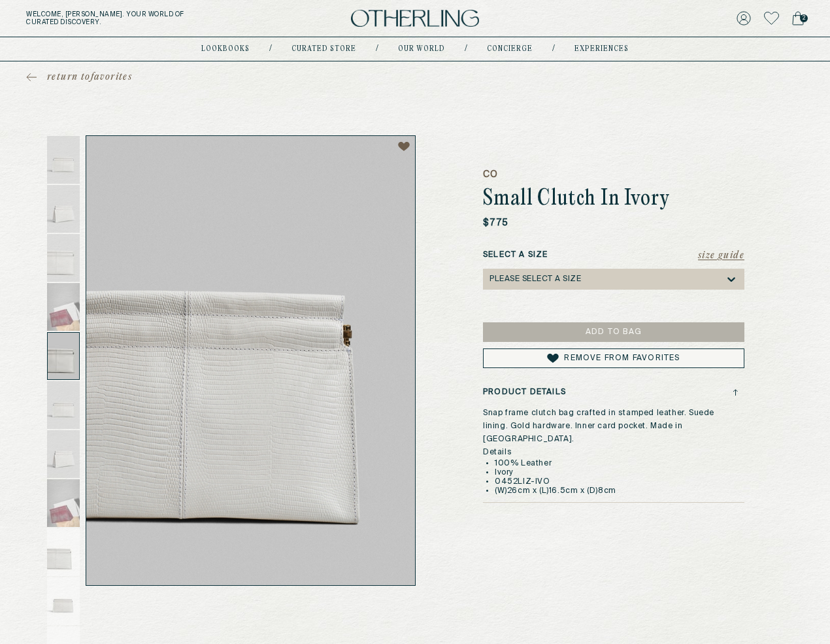
click at [734, 389] on icon at bounding box center [734, 392] width 5 height 7
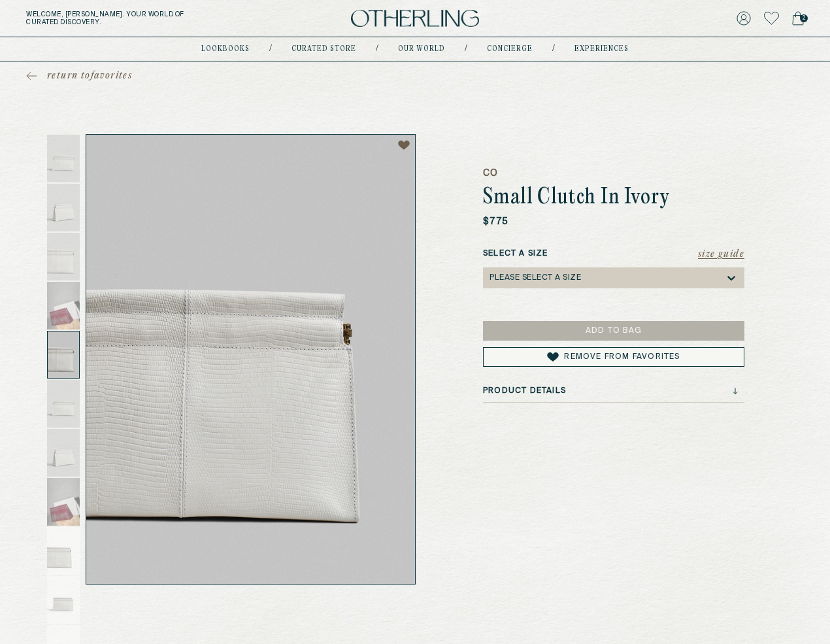
click at [701, 279] on div "Please select a Size" at bounding box center [606, 277] width 235 height 21
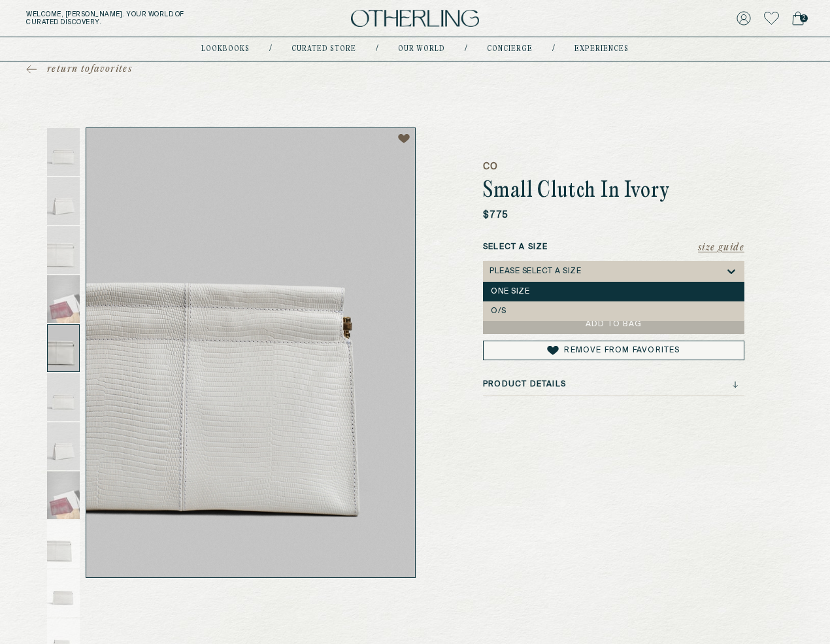
click at [684, 289] on div "One Size" at bounding box center [614, 291] width 246 height 9
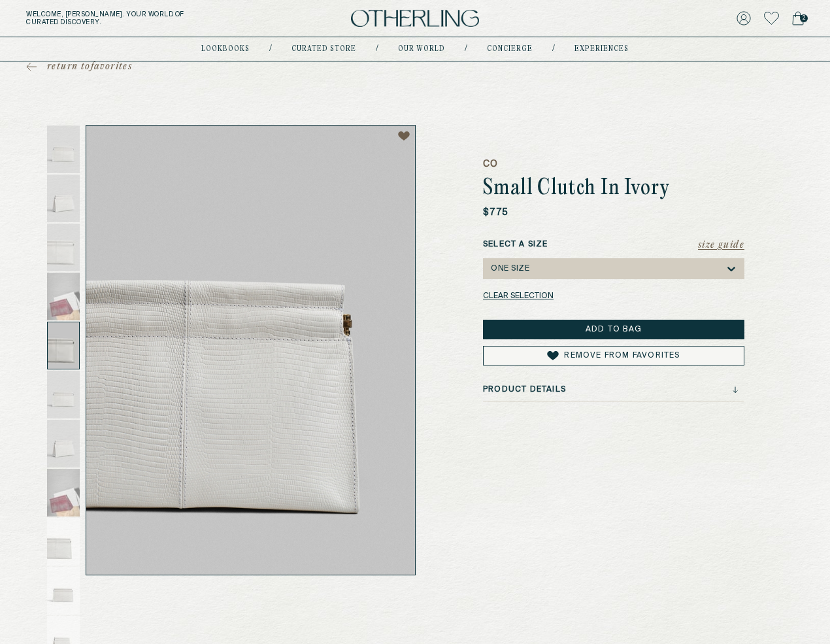
click at [662, 269] on div "One Size" at bounding box center [606, 268] width 235 height 21
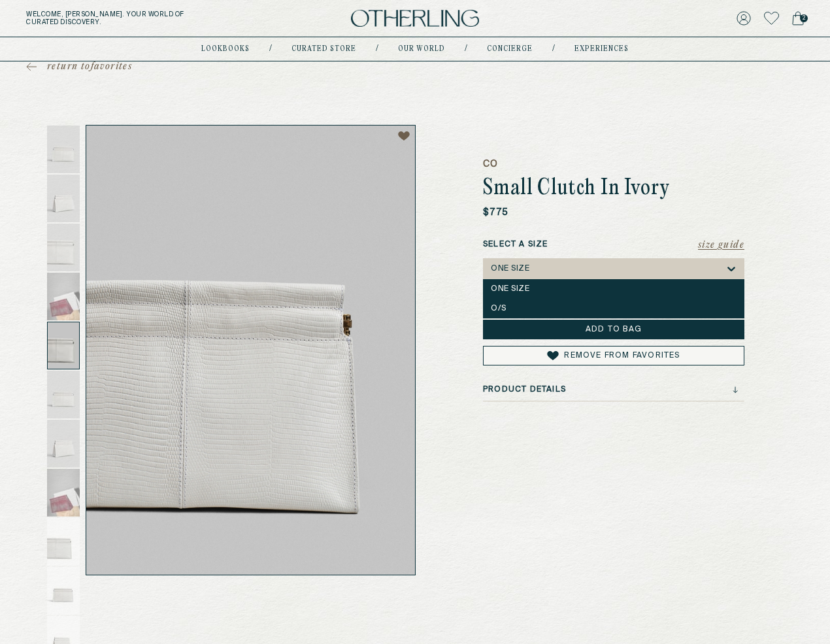
click at [656, 305] on div "O/S" at bounding box center [614, 308] width 246 height 9
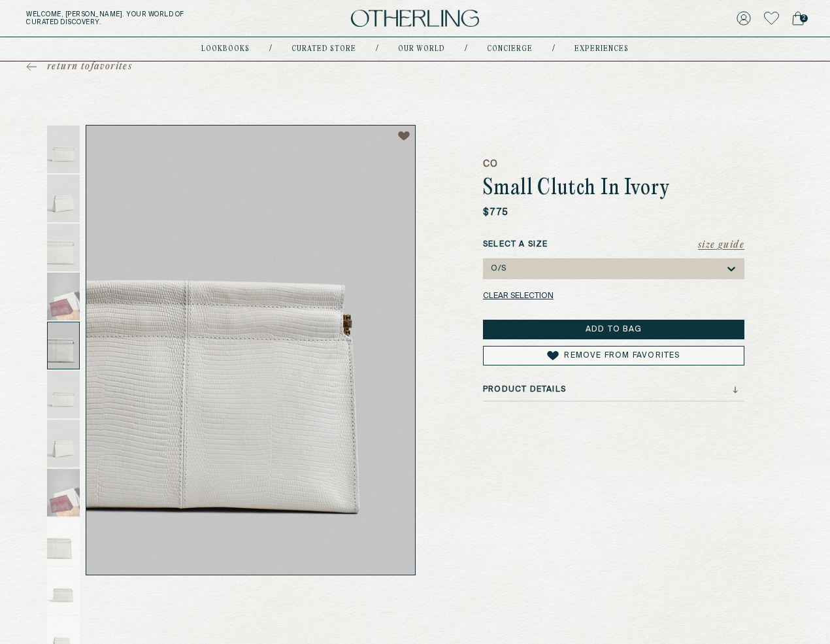
click at [613, 327] on button "Add to Bag" at bounding box center [613, 329] width 261 height 20
click at [506, 299] on button "Clear selection" at bounding box center [518, 296] width 71 height 8
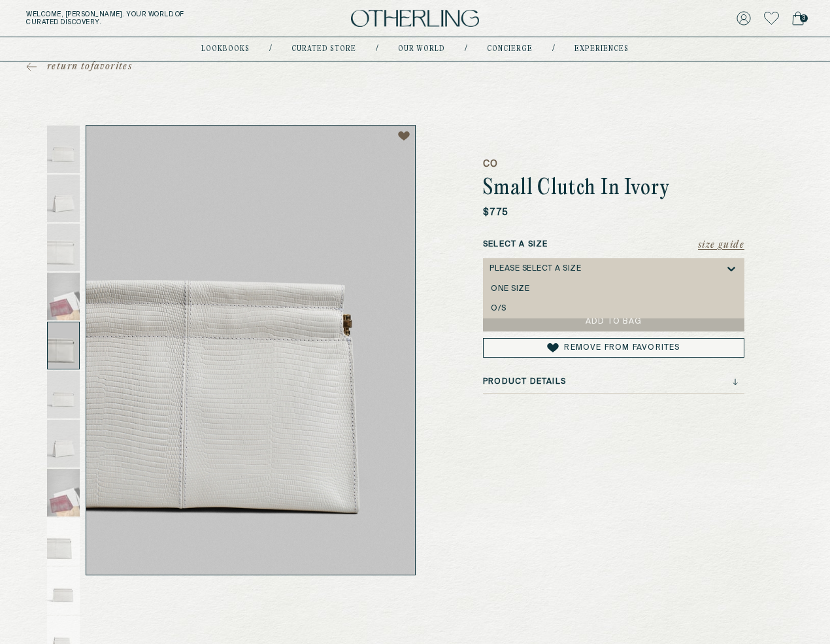
click at [542, 278] on div "Please select a Size" at bounding box center [606, 268] width 235 height 21
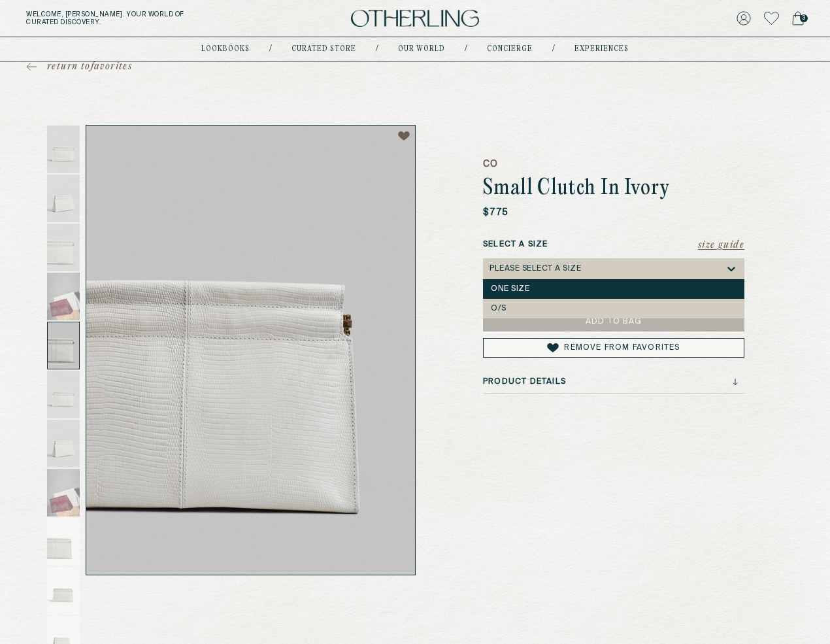
click at [532, 295] on div "One Size" at bounding box center [613, 289] width 261 height 20
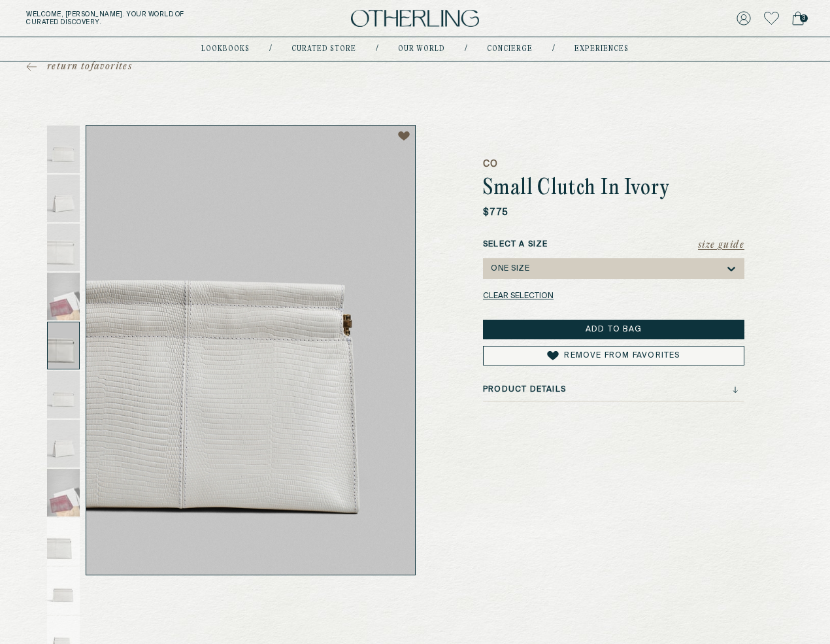
click at [532, 295] on button "Clear selection" at bounding box center [518, 296] width 71 height 8
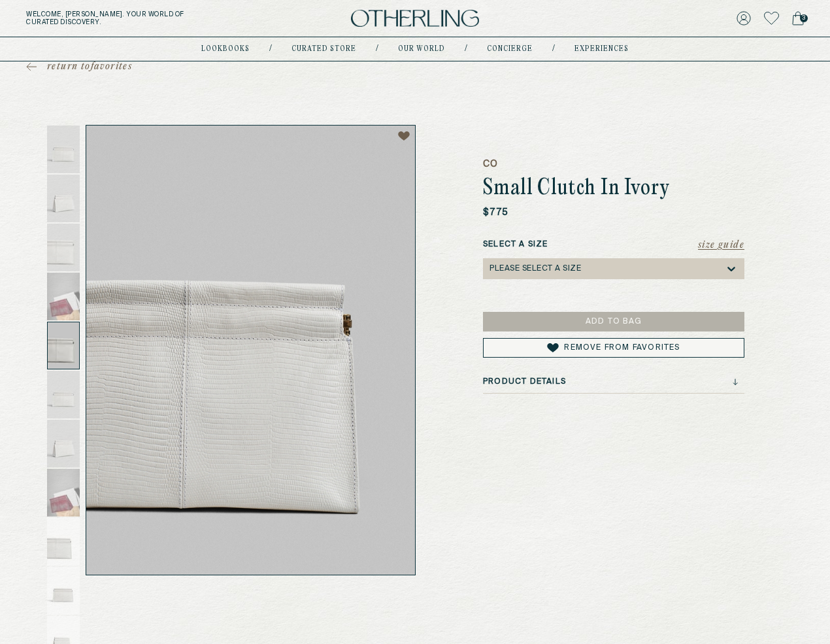
scroll to position [0, 0]
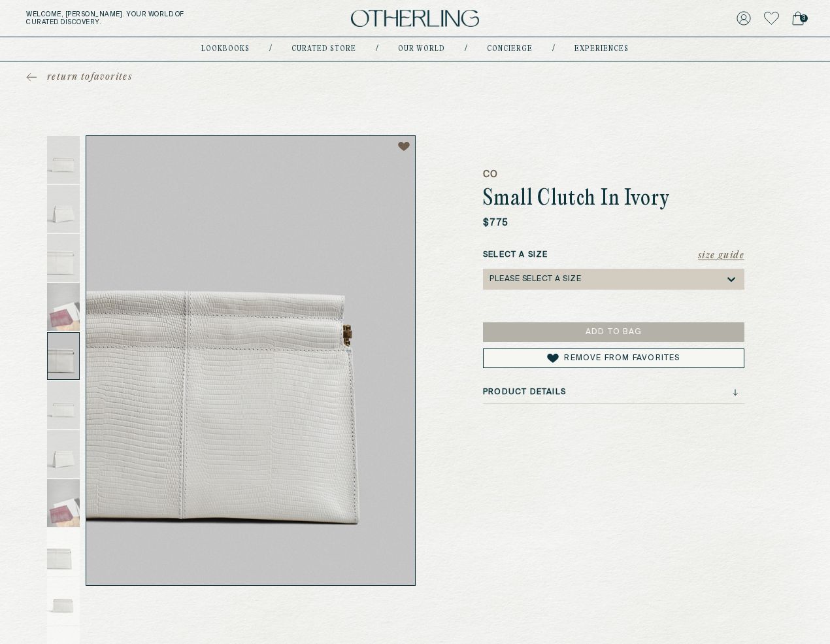
click at [793, 18] on icon at bounding box center [798, 18] width 12 height 14
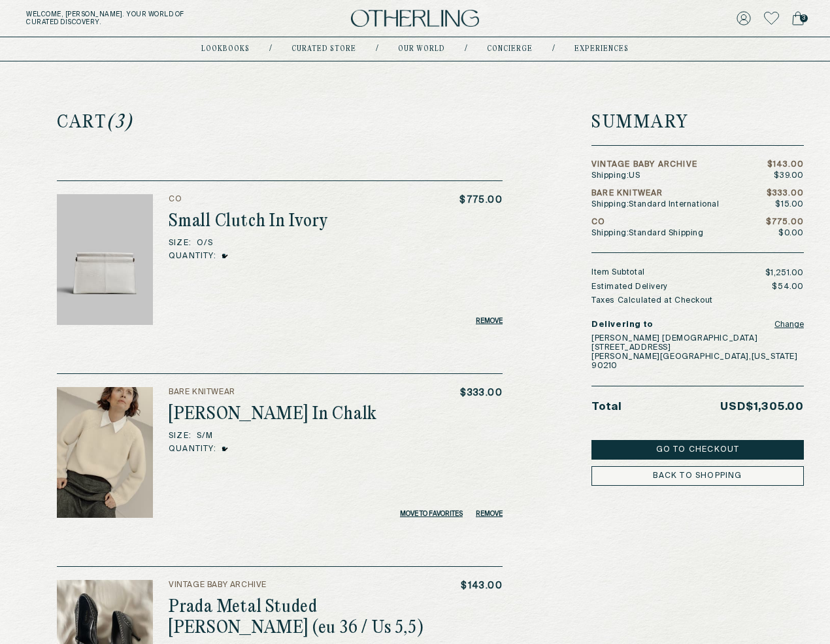
click at [487, 514] on button "Remove" at bounding box center [489, 514] width 27 height 8
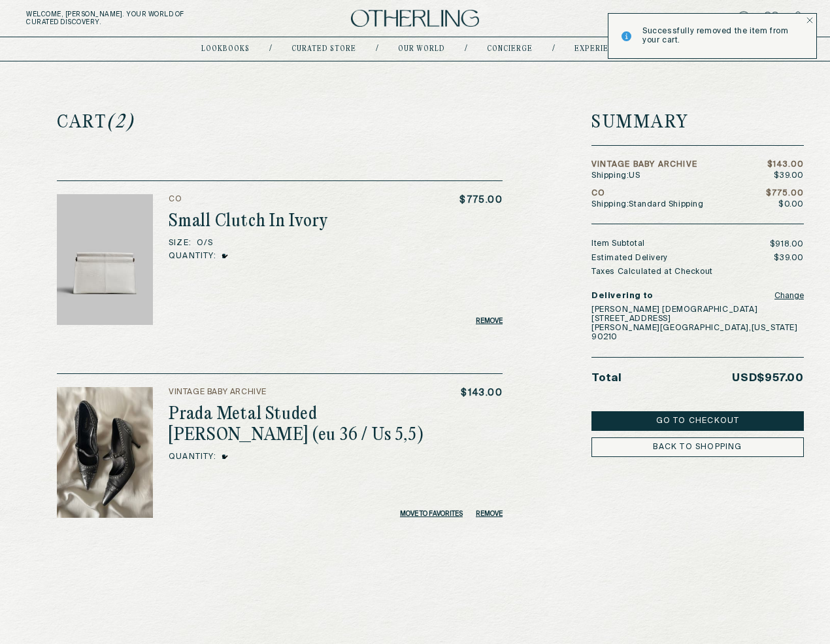
click at [789, 300] on button "Change" at bounding box center [788, 296] width 29 height 18
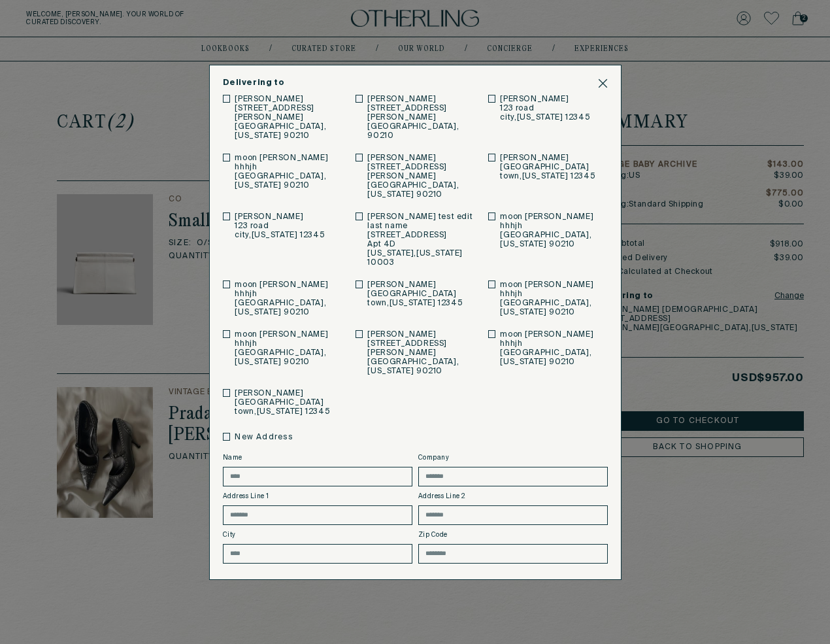
scroll to position [31, 0]
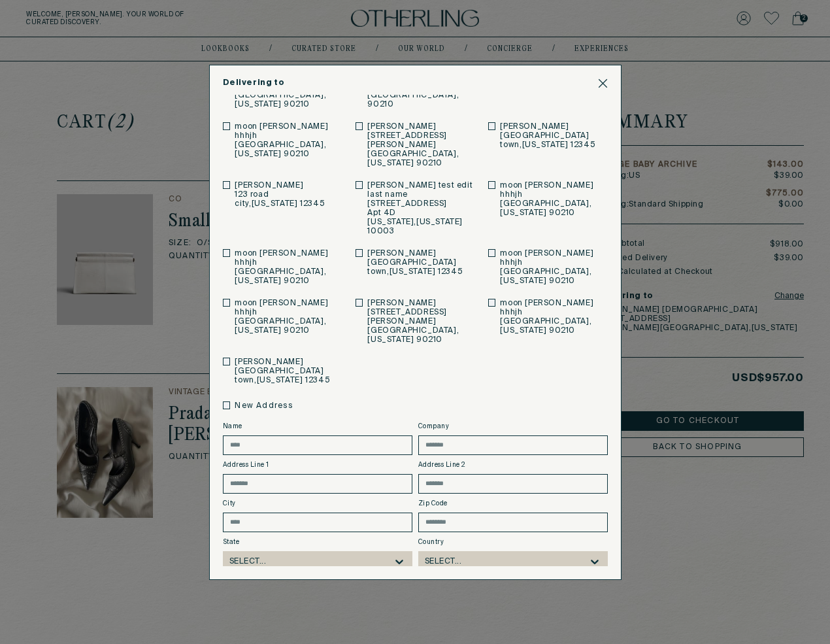
click at [606, 80] on icon at bounding box center [603, 83] width 10 height 10
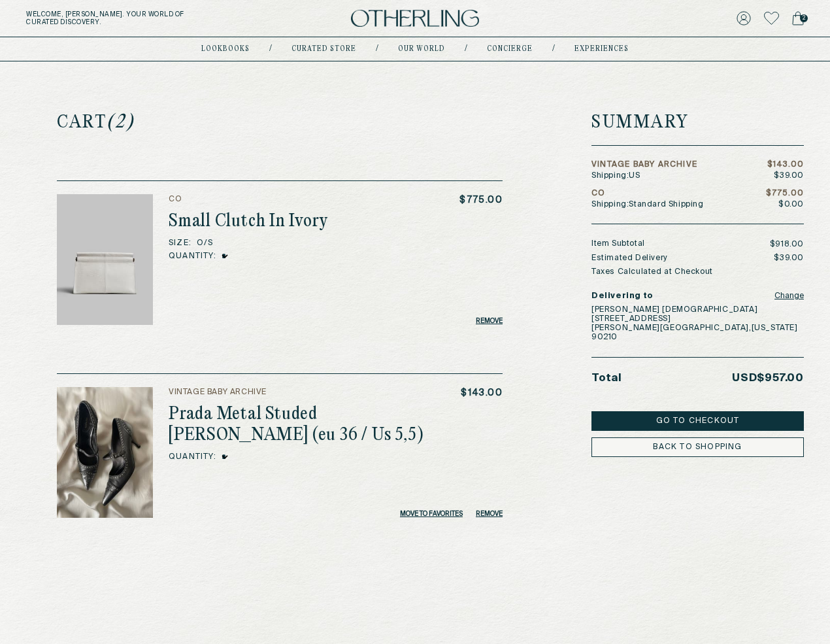
click at [769, 411] on button "Go to Checkout" at bounding box center [697, 421] width 212 height 20
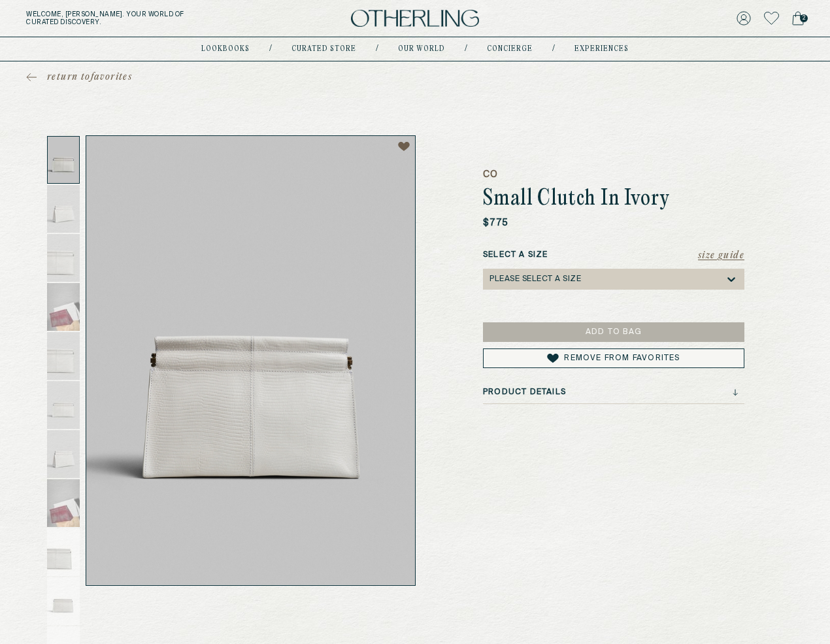
click at [803, 27] on link "2" at bounding box center [798, 18] width 12 height 18
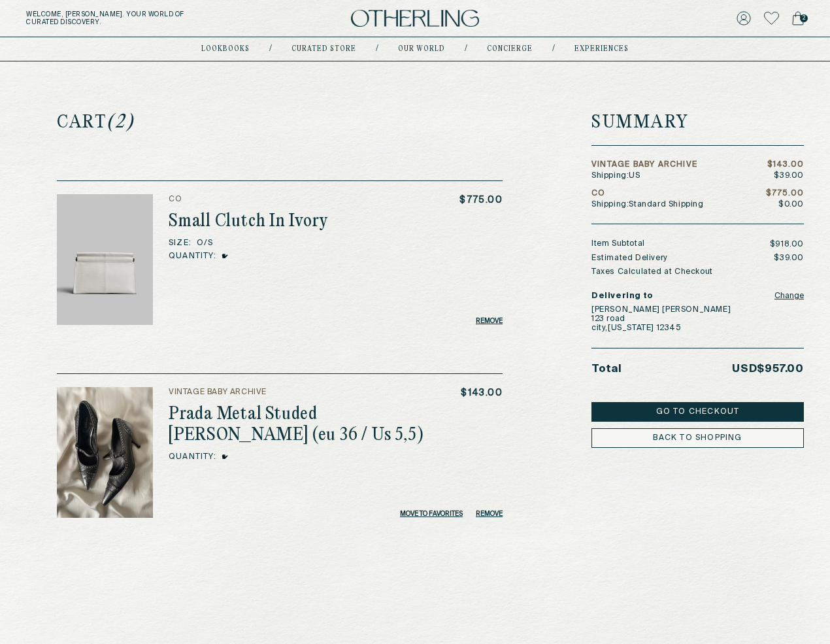
click at [706, 437] on link "Back To Shopping" at bounding box center [697, 438] width 212 height 20
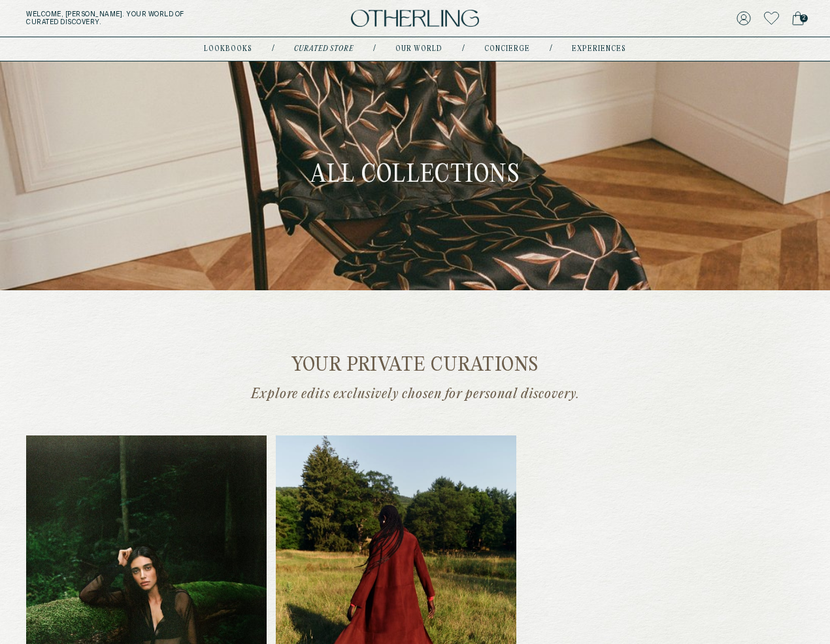
click at [797, 20] on icon at bounding box center [798, 18] width 12 height 14
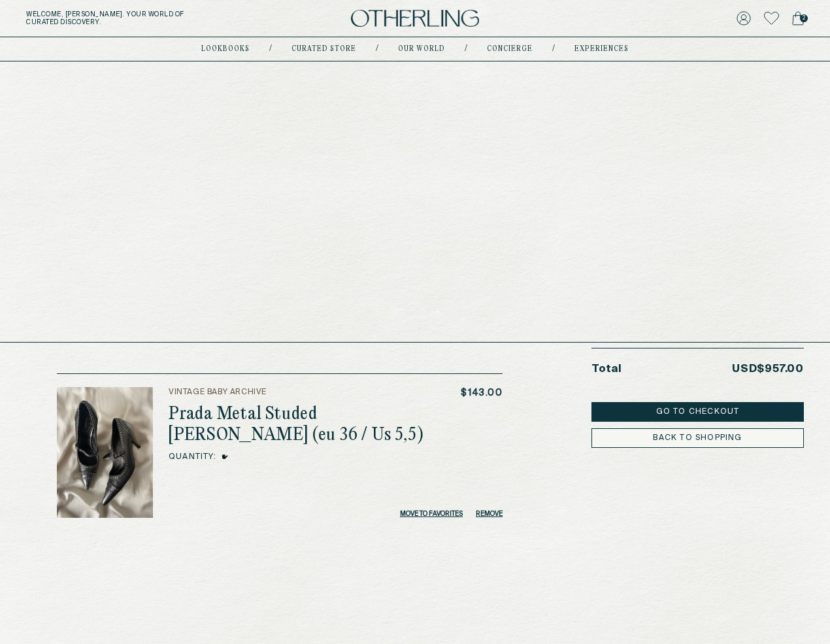
click at [324, 47] on link "Curated store" at bounding box center [323, 49] width 65 height 7
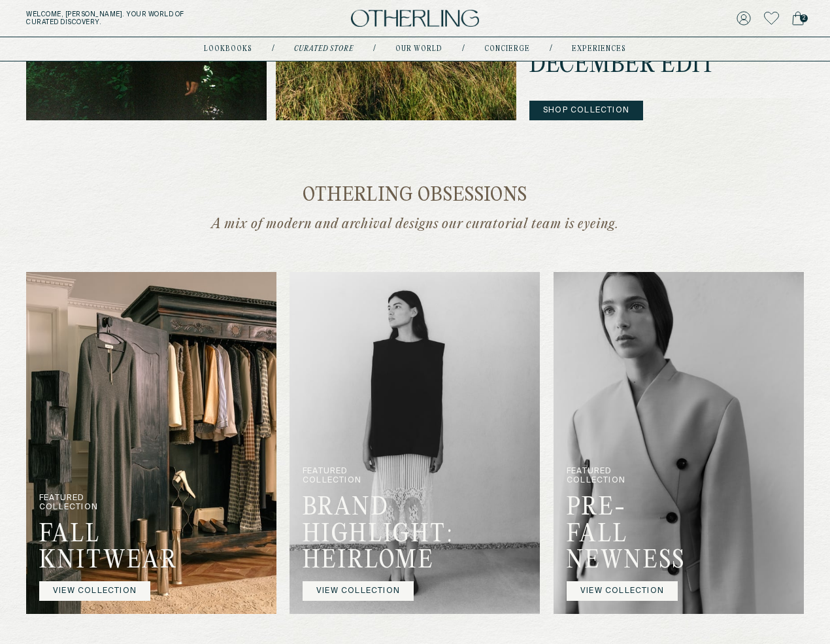
scroll to position [685, 0]
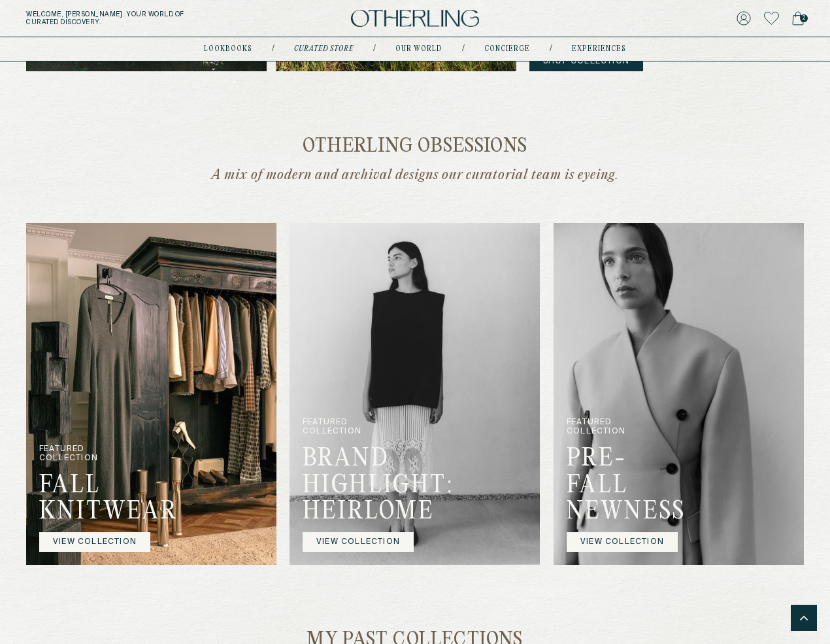
click at [324, 400] on img at bounding box center [414, 394] width 250 height 342
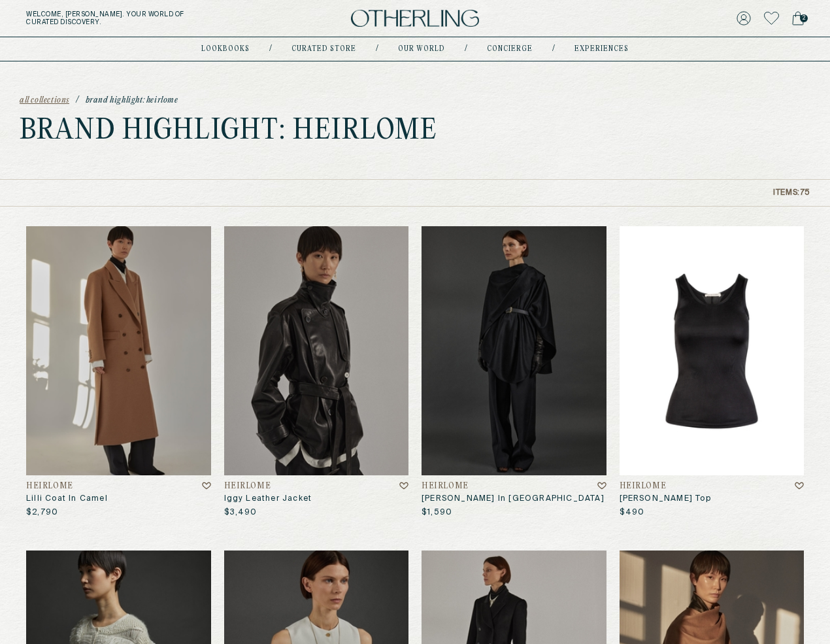
click at [725, 334] on img at bounding box center [711, 350] width 185 height 249
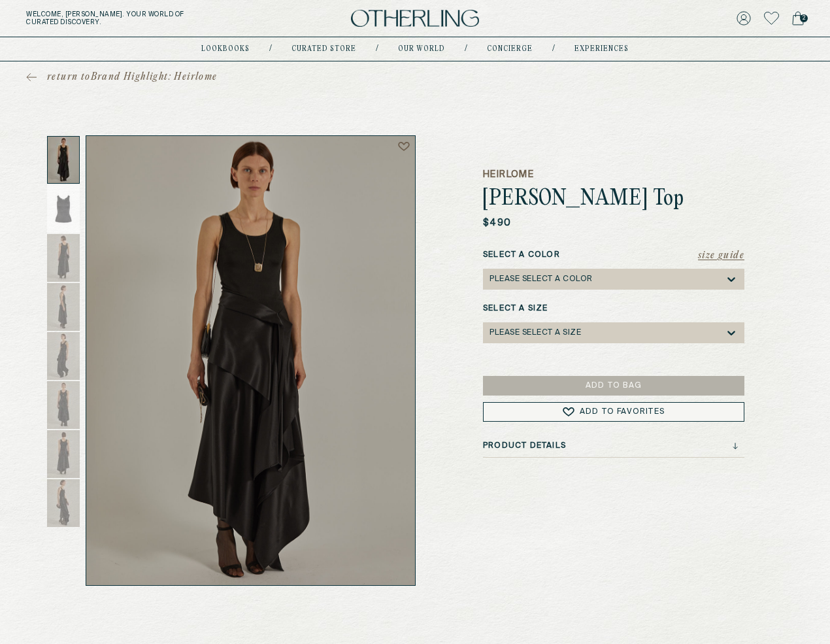
click at [30, 76] on icon at bounding box center [31, 77] width 10 height 9
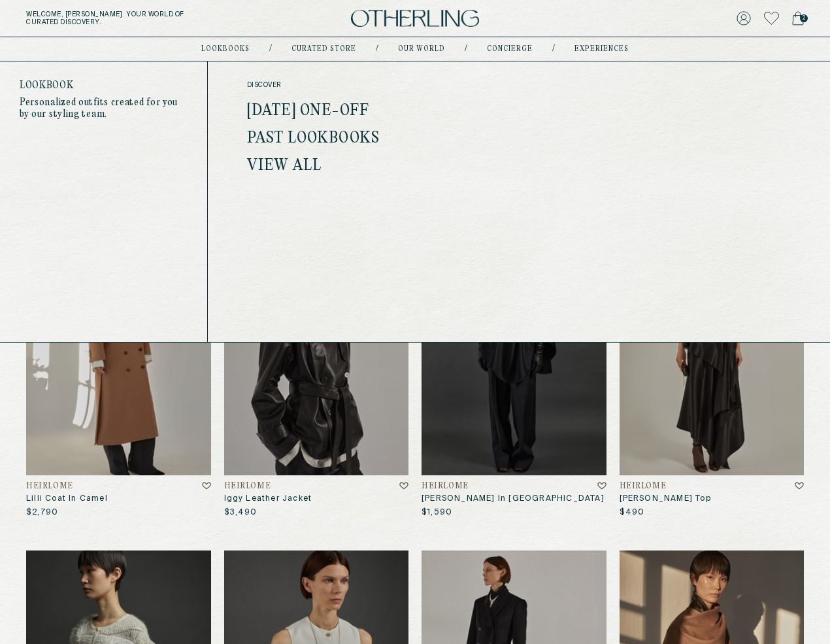
click at [240, 47] on link "lookbooks" at bounding box center [225, 49] width 48 height 7
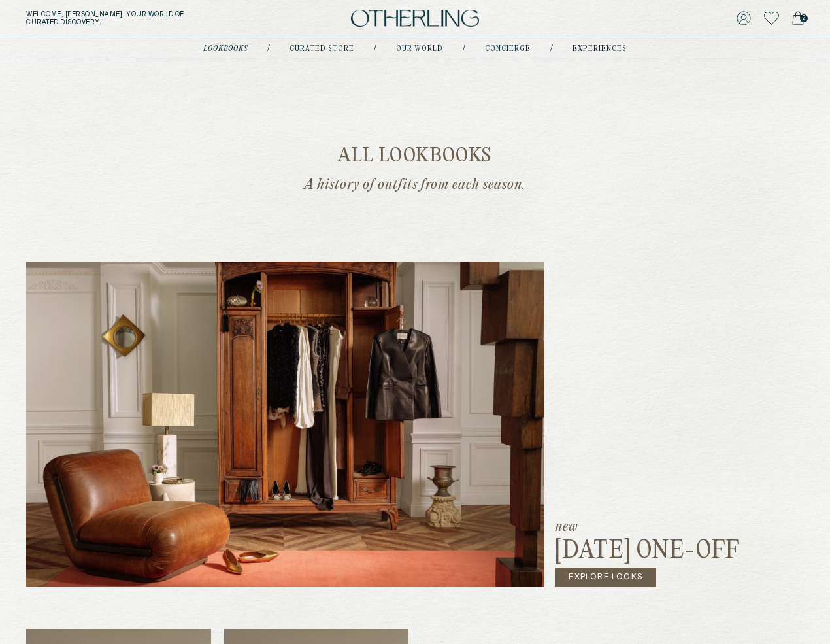
click at [595, 568] on link "Explore Looks" at bounding box center [605, 577] width 101 height 20
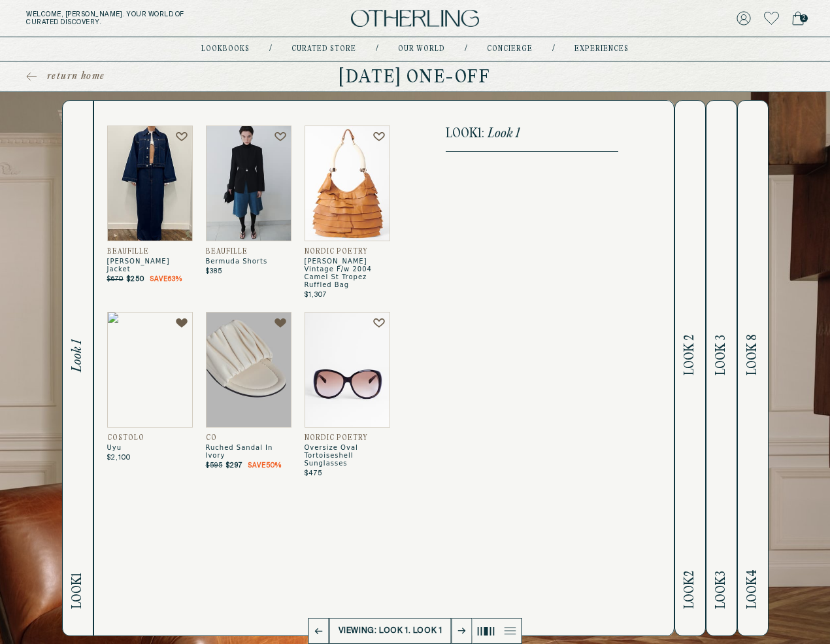
click at [512, 634] on line at bounding box center [510, 634] width 12 height 0
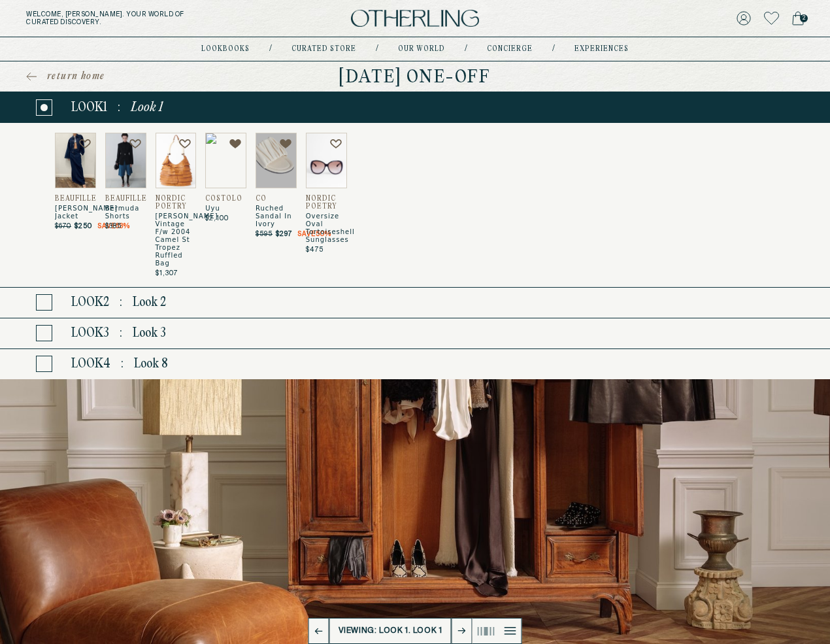
scroll to position [1, 0]
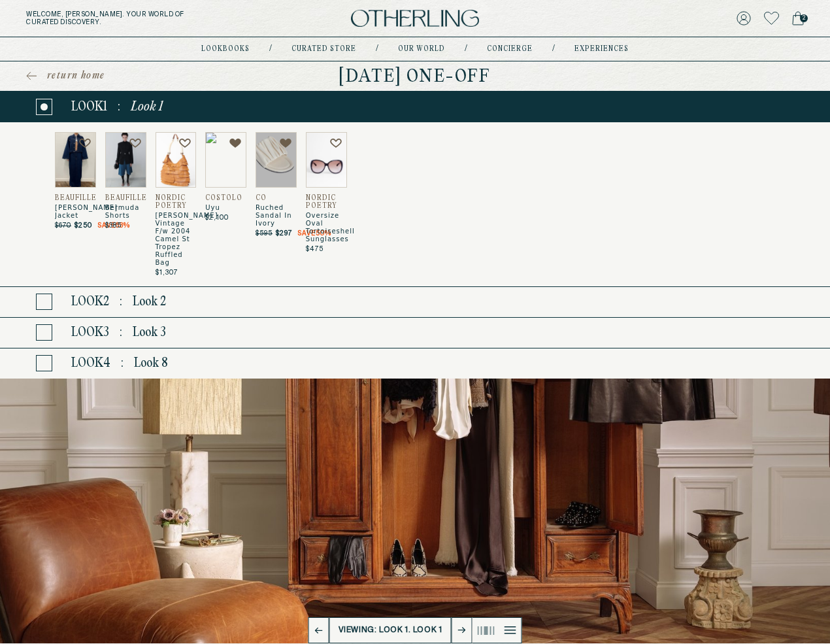
click at [162, 179] on img at bounding box center [175, 160] width 41 height 56
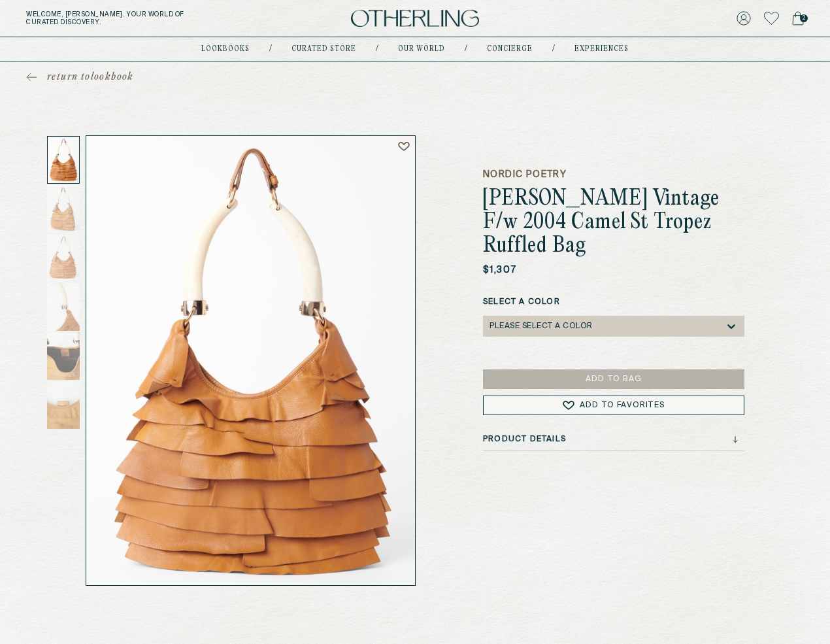
click at [49, 75] on span "return to lookbook" at bounding box center [90, 77] width 87 height 13
